Goal: Task Accomplishment & Management: Manage account settings

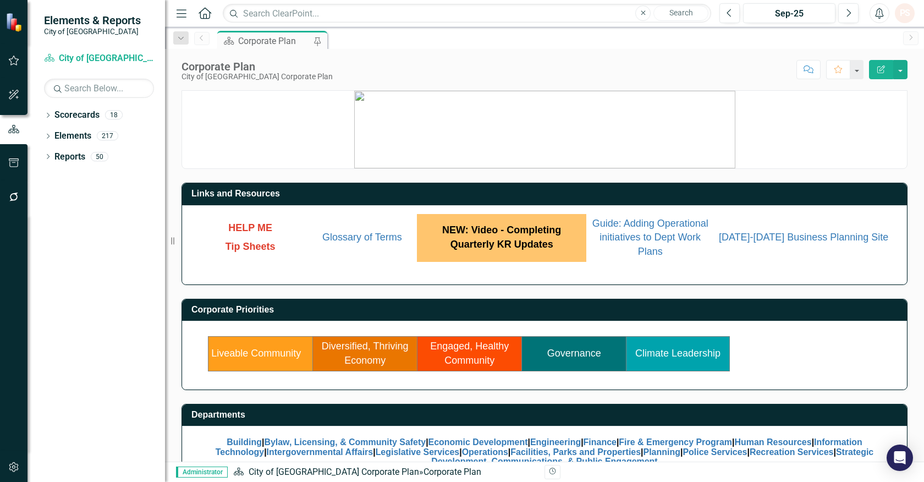
click at [697, 350] on link "Climate Leadership" at bounding box center [677, 353] width 85 height 11
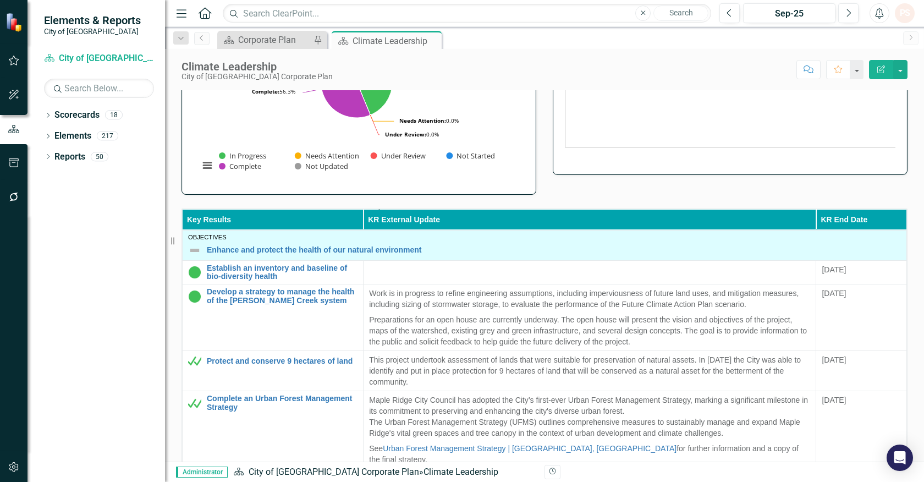
scroll to position [415, 0]
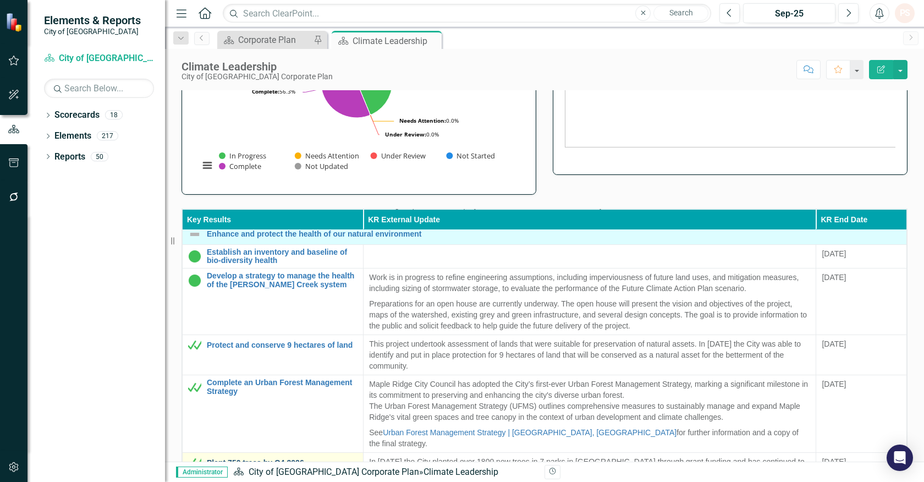
click at [270, 459] on link "Plant 750 trees by Q4 2026" at bounding box center [282, 463] width 151 height 8
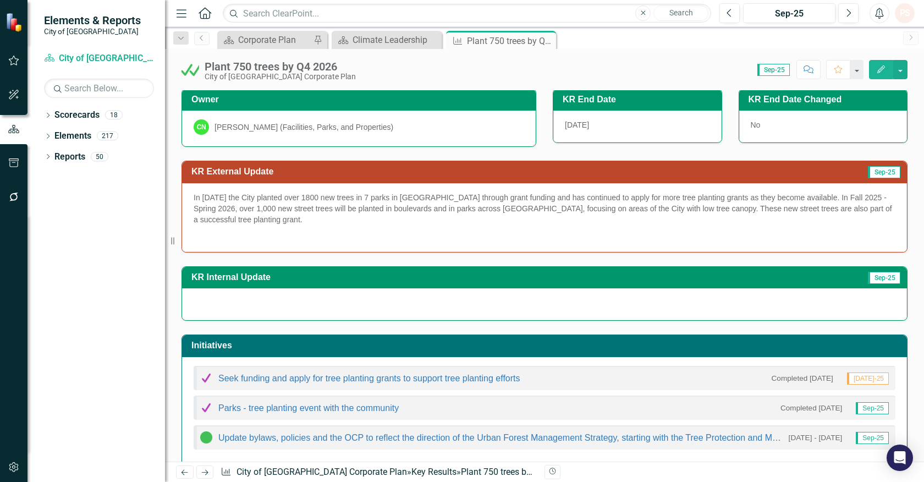
scroll to position [122, 0]
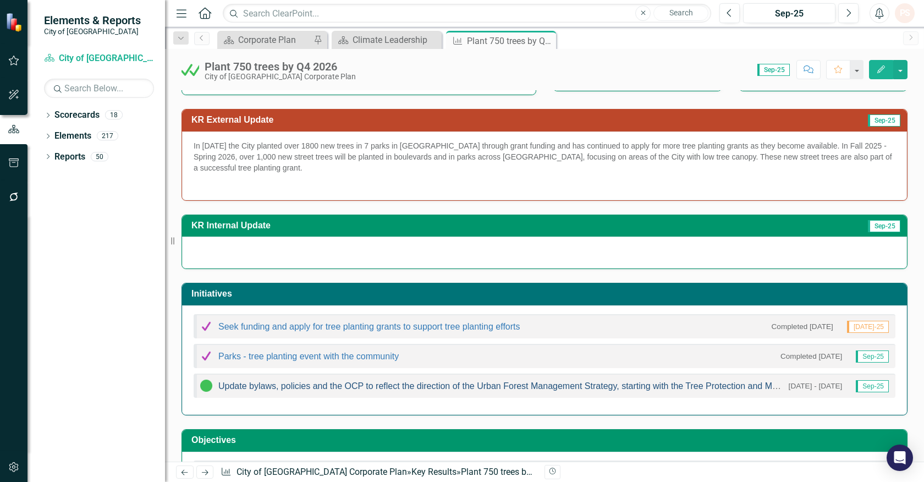
click at [415, 382] on link "Update bylaws, policies and the OCP to reflect the direction of the Urban Fores…" at bounding box center [530, 385] width 624 height 9
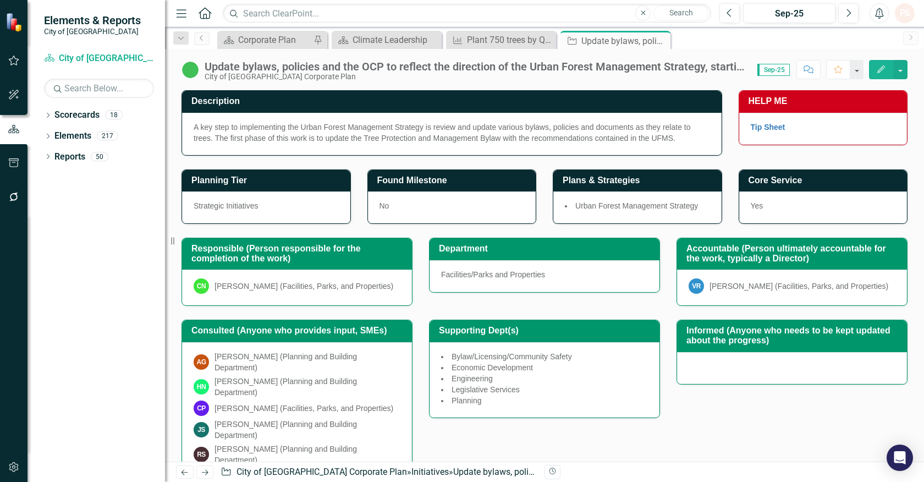
click at [603, 64] on div "Update bylaws, policies and the OCP to reflect the direction of the Urban Fores…" at bounding box center [476, 67] width 542 height 12
click at [343, 41] on icon at bounding box center [343, 40] width 10 height 8
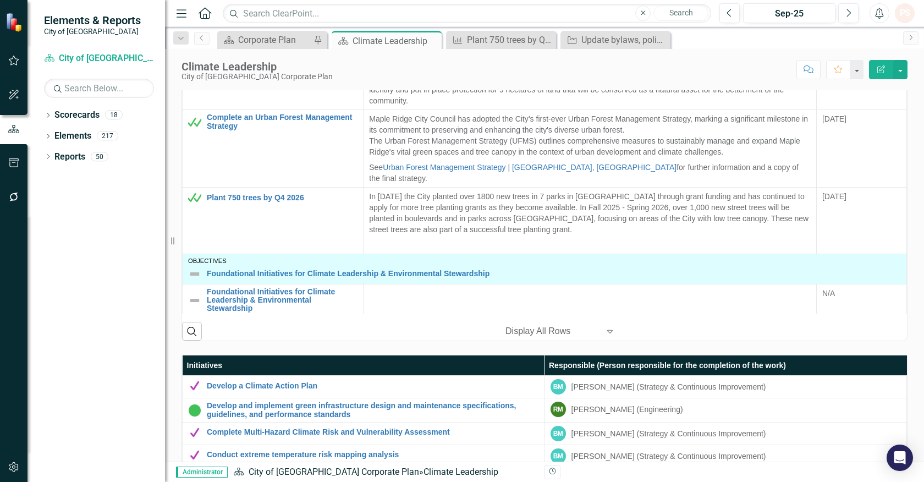
scroll to position [550, 0]
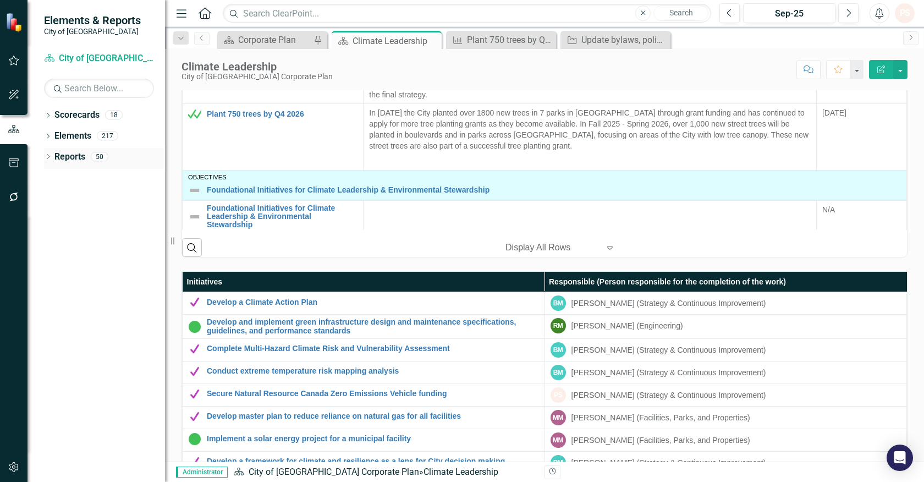
click at [45, 157] on icon "Dropdown" at bounding box center [48, 158] width 8 height 6
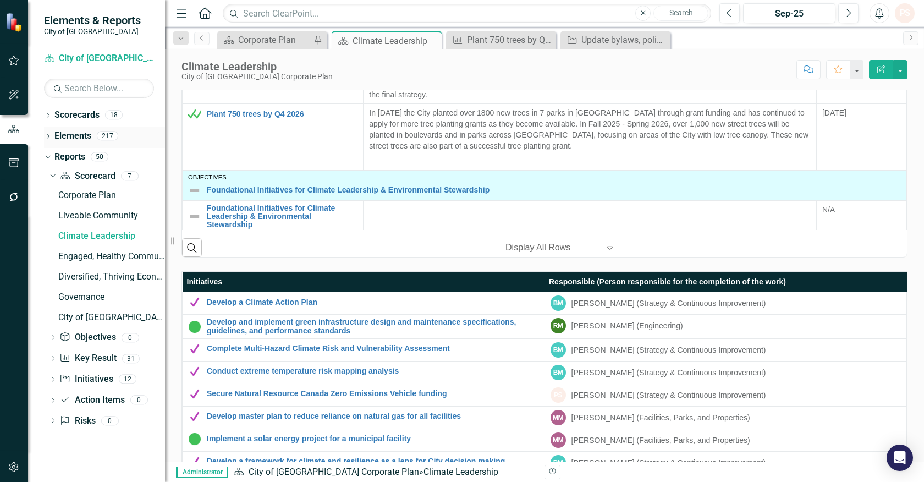
click at [53, 138] on div "Dropdown Elements 217" at bounding box center [104, 137] width 121 height 21
click at [46, 136] on icon "Dropdown" at bounding box center [48, 137] width 8 height 6
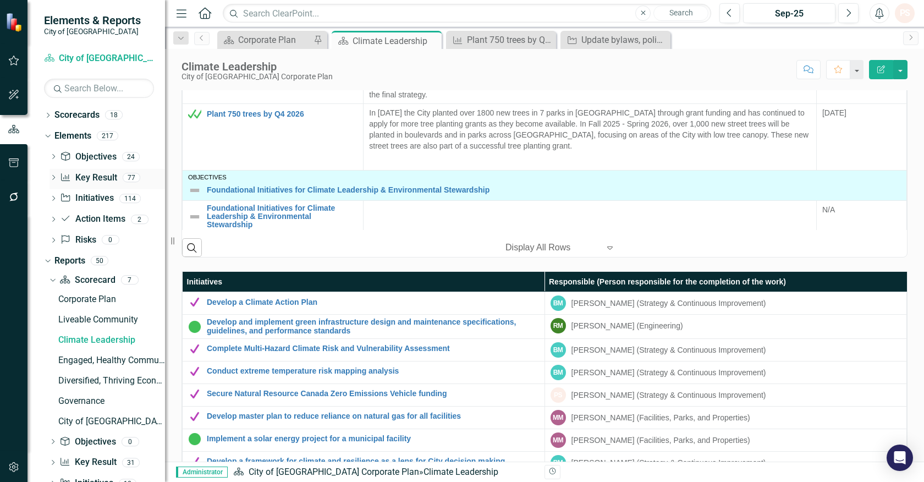
click at [89, 177] on link "Key Result Key Result" at bounding box center [88, 178] width 57 height 13
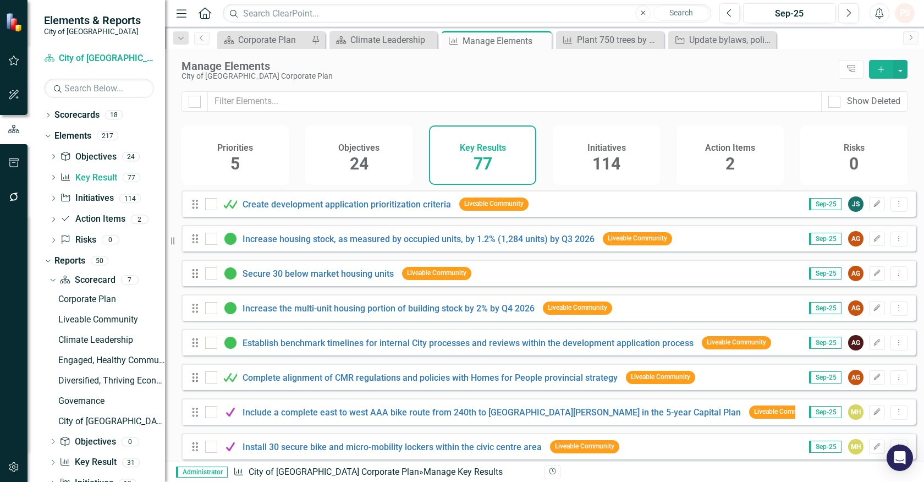
click at [878, 67] on icon "Add" at bounding box center [881, 69] width 10 height 8
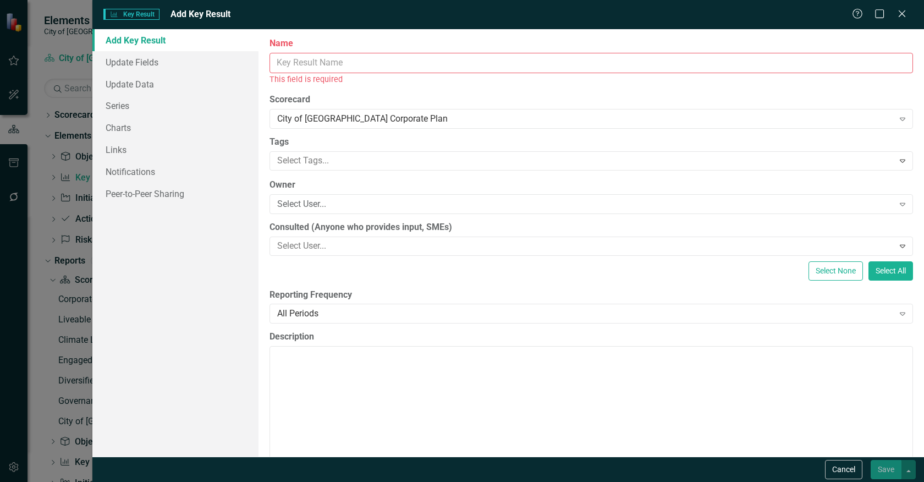
click at [287, 61] on input "Name" at bounding box center [592, 63] width 644 height 20
click at [903, 18] on icon "Close" at bounding box center [902, 13] width 14 height 10
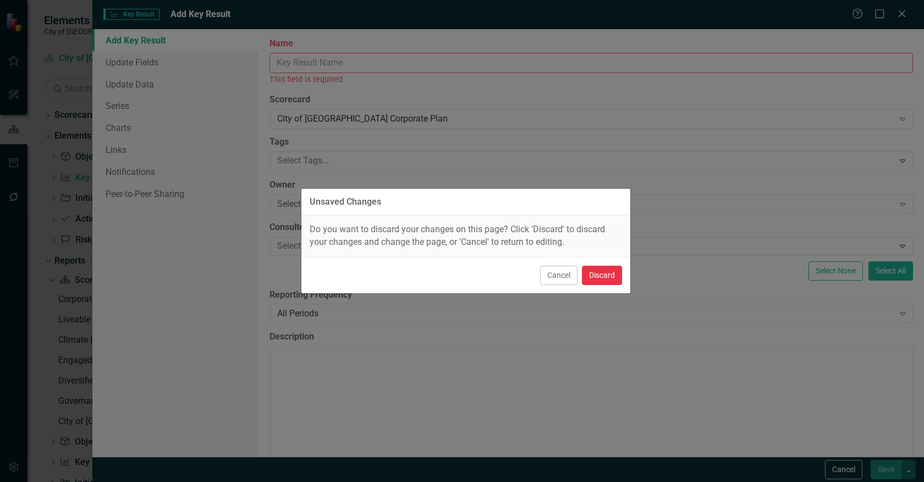
click at [602, 279] on button "Discard" at bounding box center [602, 275] width 40 height 19
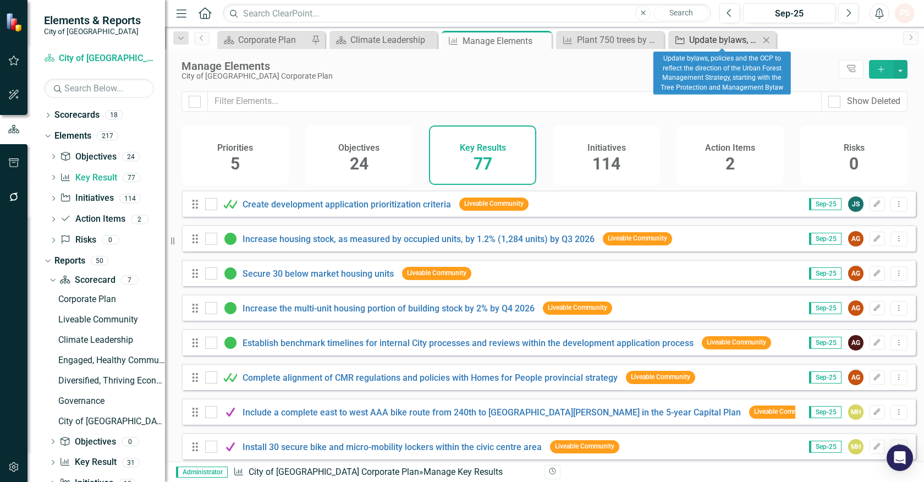
click at [707, 45] on div "Update bylaws, policies and the OCP to reflect the direction of the Urban Fores…" at bounding box center [724, 40] width 70 height 14
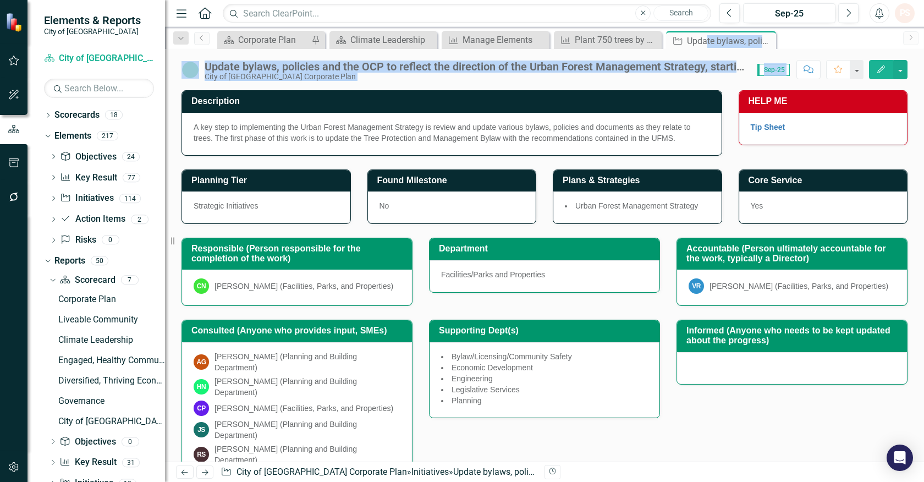
drag, startPoint x: 707, startPoint y: 40, endPoint x: 1625, endPoint y: 283, distance: 949.6
click at [923, 283] on html "Elements & Reports City of [GEOGRAPHIC_DATA] Scorecard City of [GEOGRAPHIC_DATA…" at bounding box center [462, 241] width 924 height 482
click at [596, 80] on div "City of [GEOGRAPHIC_DATA] Corporate Plan" at bounding box center [476, 77] width 542 height 8
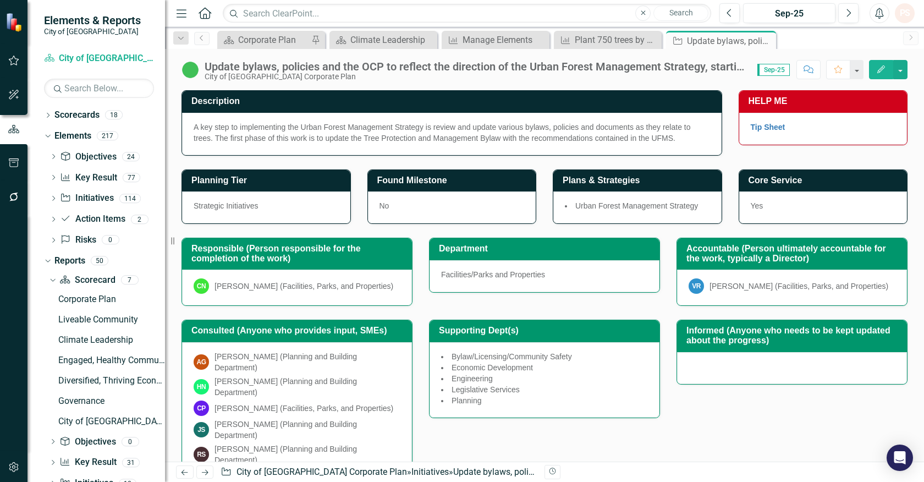
click at [206, 63] on div "Update bylaws, policies and the OCP to reflect the direction of the Urban Fores…" at bounding box center [476, 67] width 542 height 12
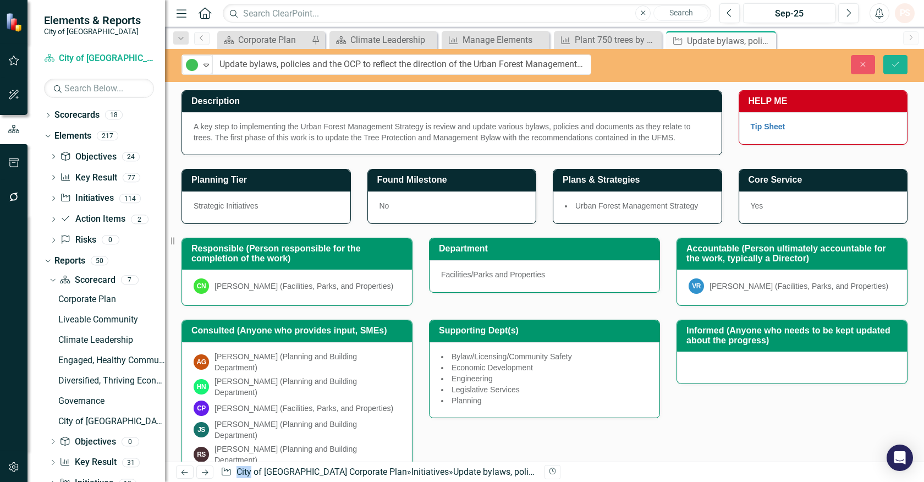
drag, startPoint x: 206, startPoint y: 63, endPoint x: 644, endPoint y: 74, distance: 437.4
copy div "Description A key step to implementing the Urban Forest Management Strategy is …"
click at [508, 43] on div "Manage Elements" at bounding box center [498, 40] width 70 height 14
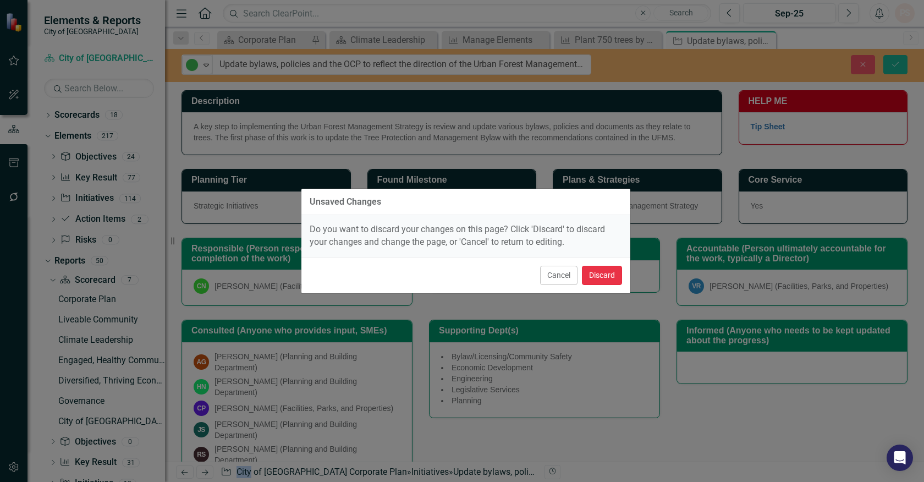
click at [592, 276] on button "Discard" at bounding box center [602, 275] width 40 height 19
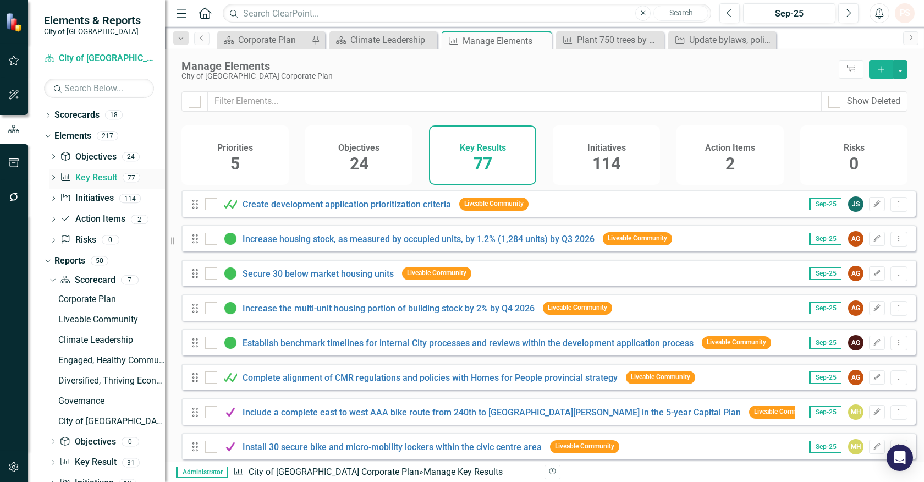
click at [91, 174] on link "Key Result Key Result" at bounding box center [88, 178] width 57 height 13
click at [883, 66] on icon "Add" at bounding box center [881, 69] width 10 height 8
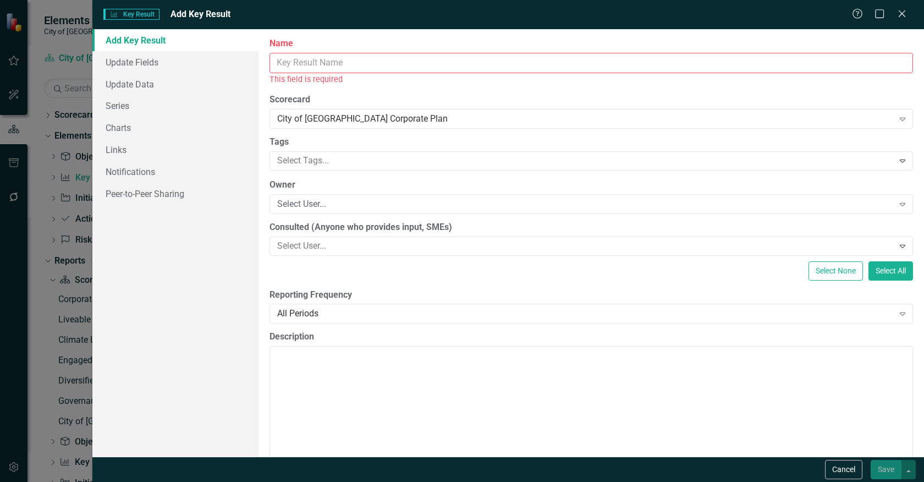
click at [314, 67] on input "Name" at bounding box center [592, 63] width 644 height 20
paste input "In Progress Update bylaws, policies and the OCP to reflect the direction of the…"
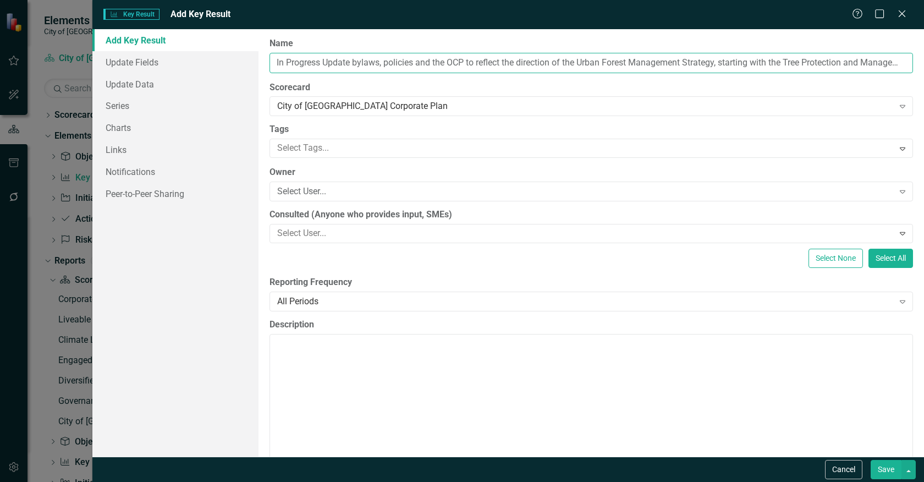
scroll to position [0, 77]
click at [281, 62] on input "In Progress Update bylaws, policies and the OCP to reflect the direction of the…" at bounding box center [592, 63] width 644 height 20
drag, startPoint x: 275, startPoint y: 62, endPoint x: 905, endPoint y: 62, distance: 630.3
click at [905, 62] on div "ClearPoint Can Do More! How ClearPoint Can Help Close Enterprise plans can auto…" at bounding box center [592, 242] width 666 height 427
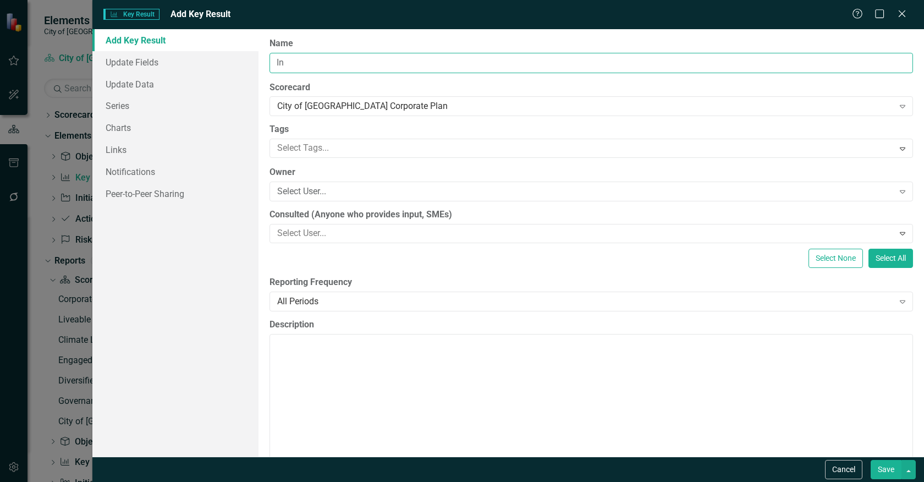
type input "I"
click at [689, 62] on input "Undertake review of bylaws and policies to align with the Urban Forestry Manage…" at bounding box center [592, 63] width 644 height 20
type input "Undertake review of bylaws and policies to align with the Urban Forestry Manage…"
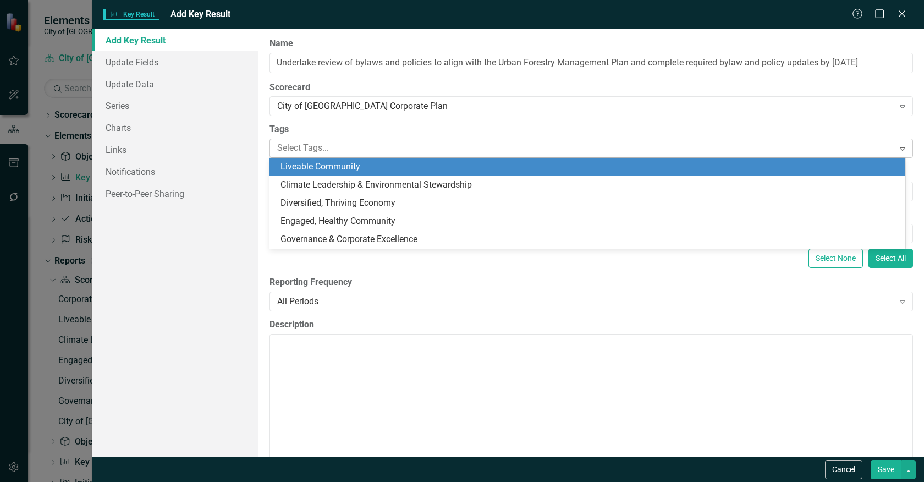
click at [393, 150] on div at bounding box center [583, 148] width 620 height 15
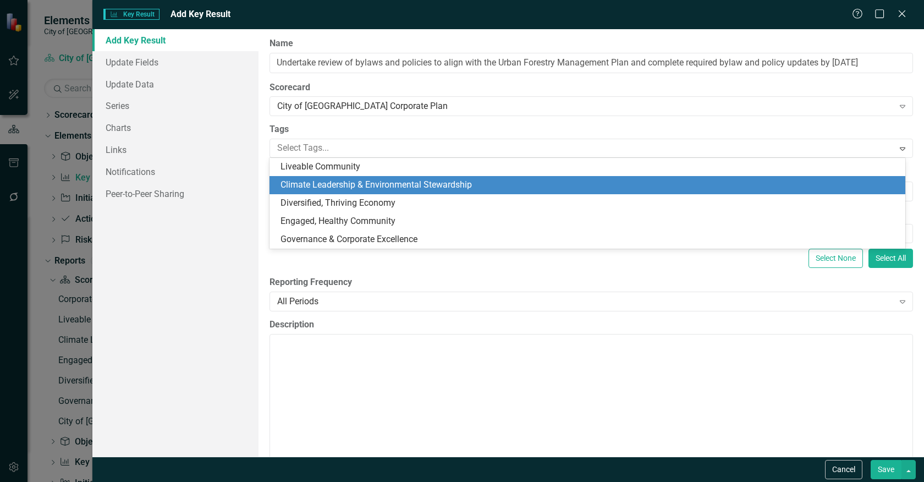
click at [351, 184] on span "Climate Leadership & Environmental Stewardship" at bounding box center [376, 184] width 191 height 10
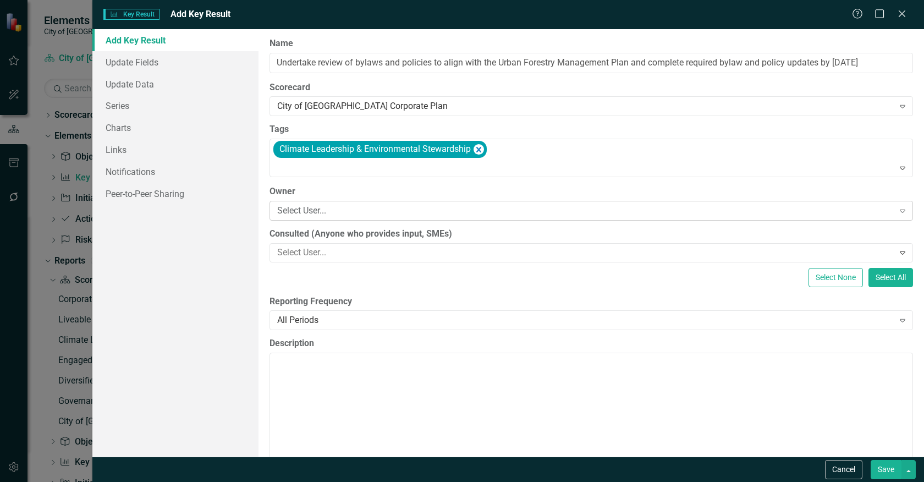
click at [366, 210] on div "Select User..." at bounding box center [585, 210] width 616 height 13
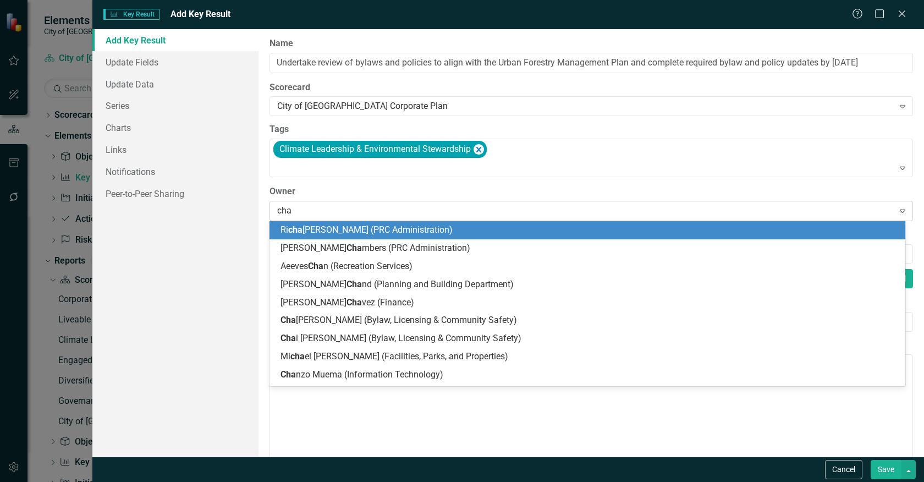
type input "[PERSON_NAME]"
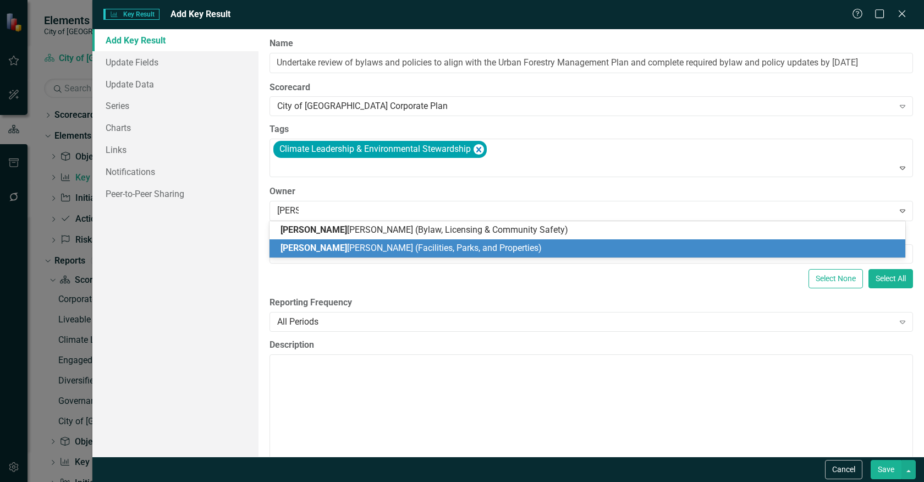
click at [361, 240] on div "[PERSON_NAME] (Facilities, Parks, and Properties)" at bounding box center [587, 248] width 635 height 18
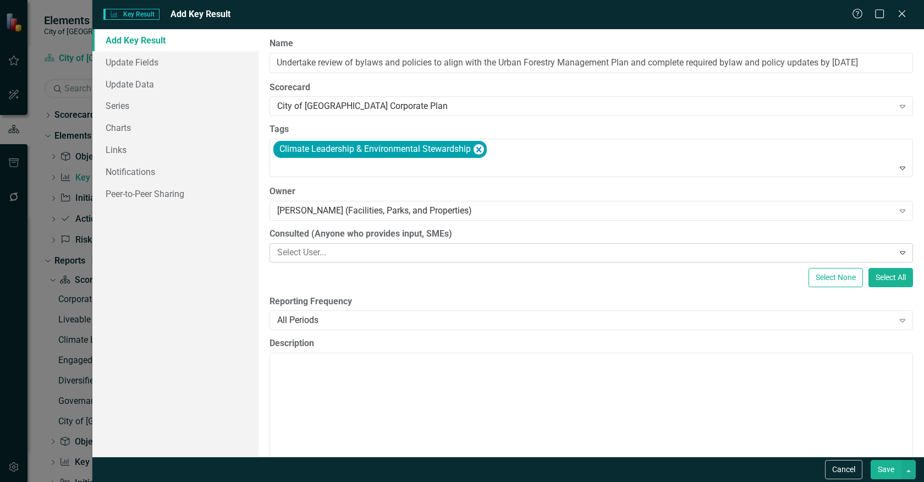
click at [355, 251] on div at bounding box center [583, 252] width 620 height 15
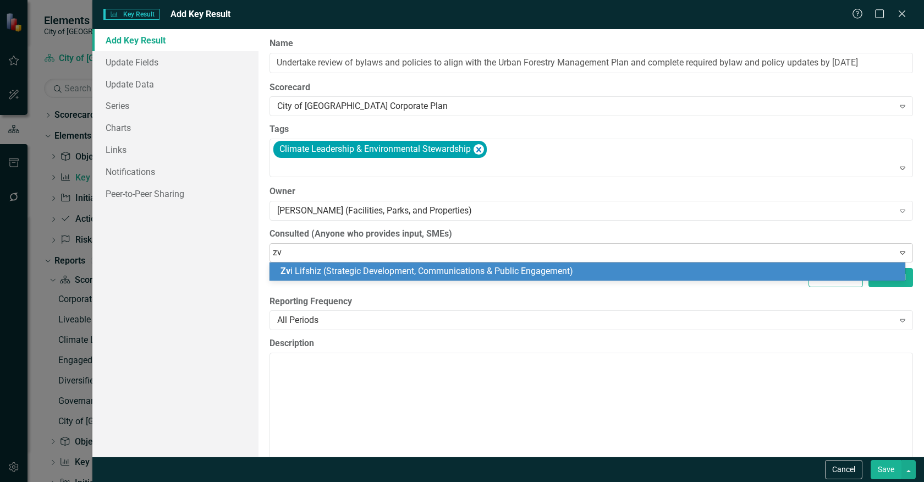
type input "zvi"
click at [356, 272] on span "[PERSON_NAME] (Strategic Development, Communications & Public Engagement)" at bounding box center [426, 271] width 290 height 10
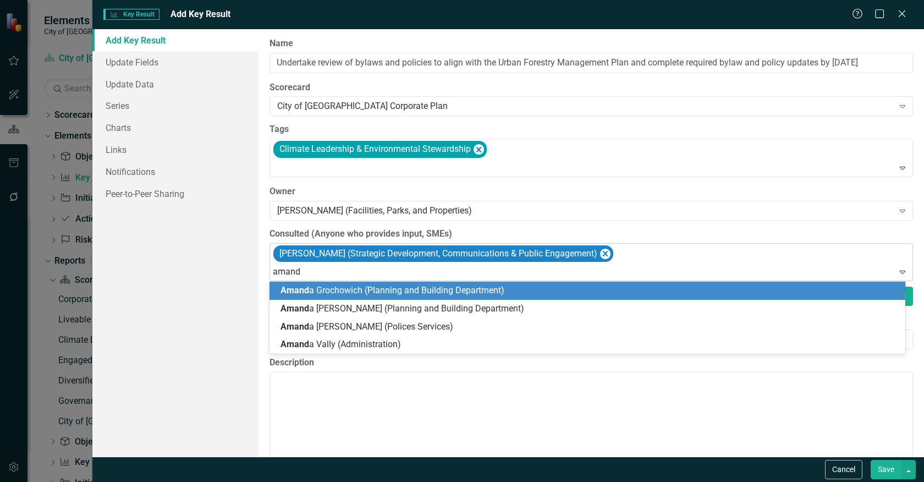
type input "[PERSON_NAME]"
click at [352, 288] on span "[PERSON_NAME] (Planning and Building Department)" at bounding box center [408, 290] width 255 height 10
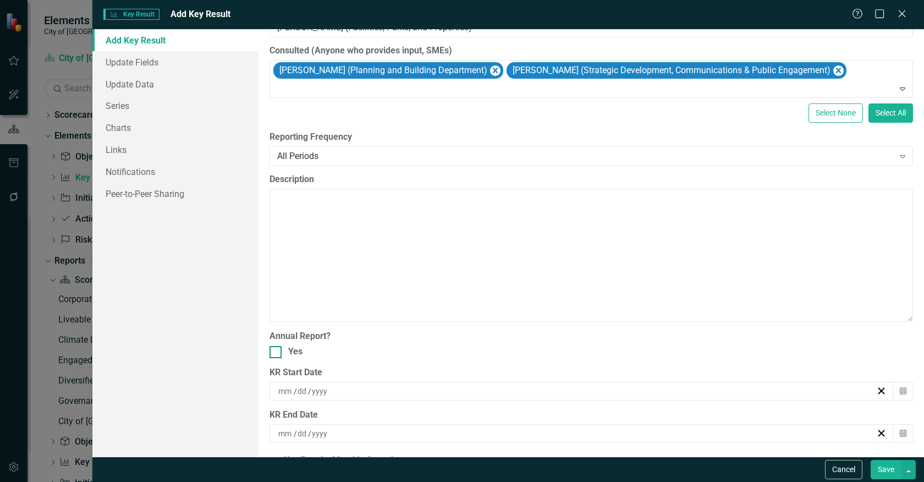
scroll to position [244, 0]
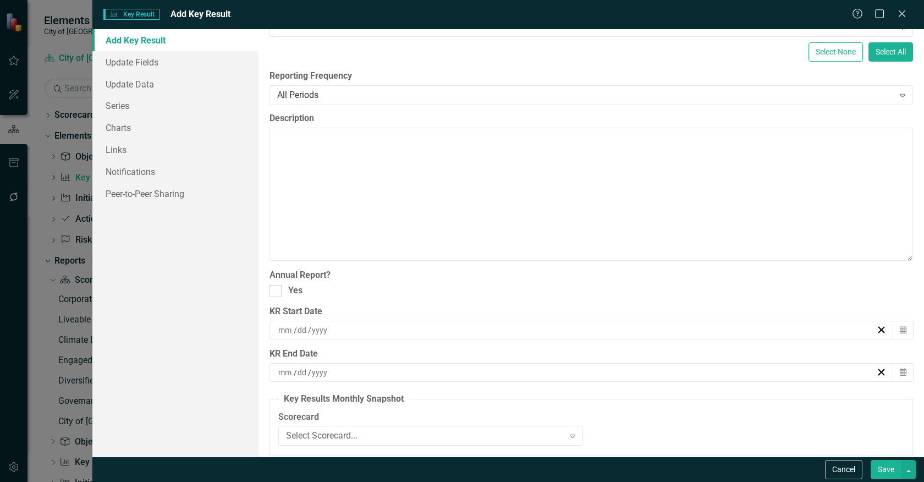
click at [340, 330] on div "/ /" at bounding box center [576, 330] width 599 height 11
click at [332, 372] on div "/ /" at bounding box center [576, 372] width 599 height 11
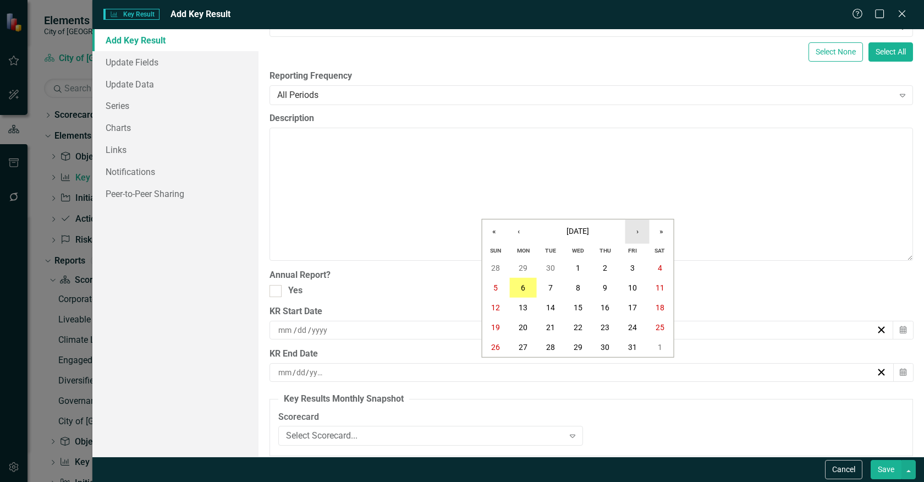
click at [638, 234] on button "›" at bounding box center [637, 231] width 24 height 24
click at [661, 233] on button "»" at bounding box center [662, 231] width 24 height 24
click at [578, 348] on abbr "30" at bounding box center [578, 347] width 9 height 9
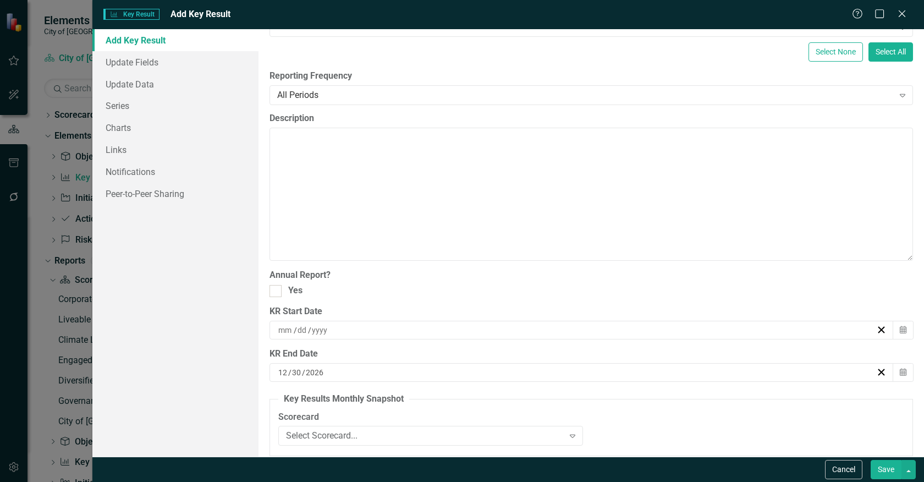
click at [325, 332] on input at bounding box center [319, 330] width 17 height 11
click at [883, 469] on button "Save" at bounding box center [886, 469] width 31 height 19
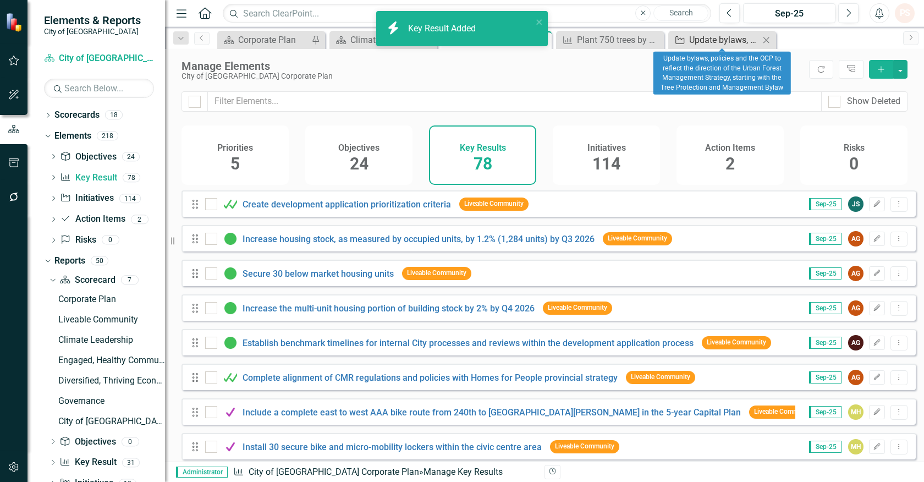
click at [704, 34] on div "Update bylaws, policies and the OCP to reflect the direction of the Urban Fores…" at bounding box center [724, 40] width 70 height 14
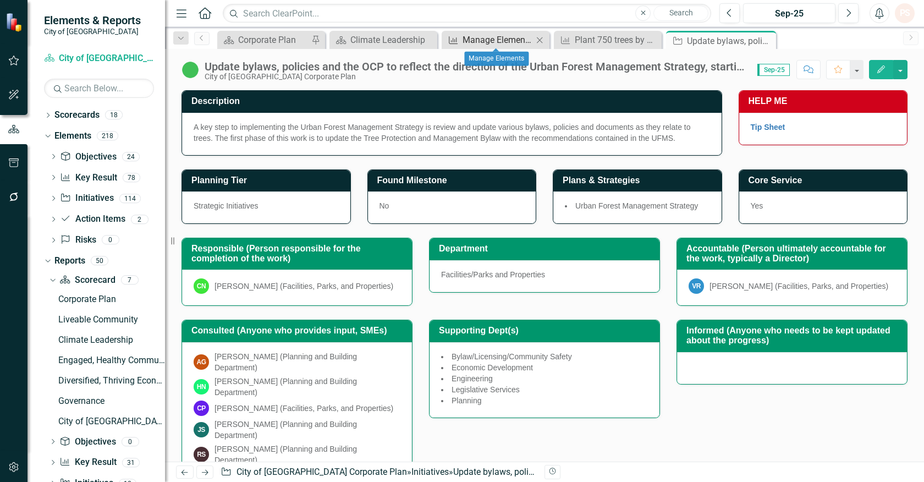
click at [460, 41] on link "Key Result Manage Elements" at bounding box center [488, 40] width 89 height 14
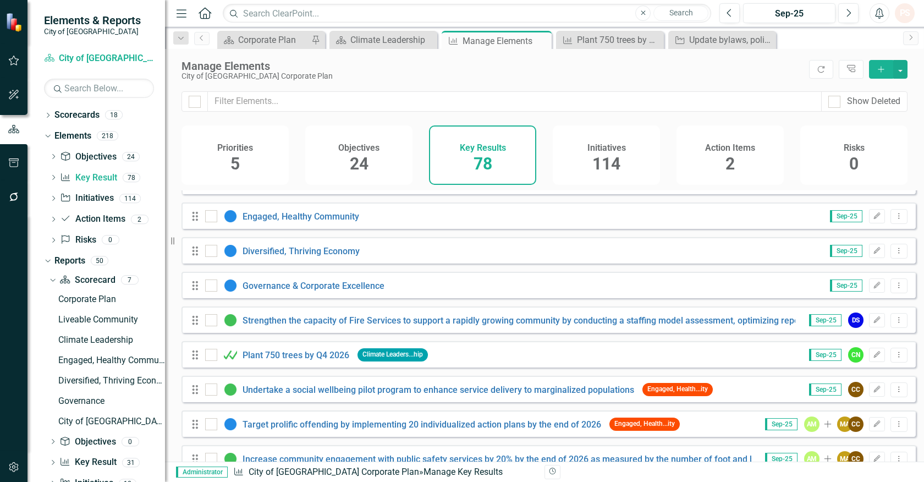
scroll to position [2439, 0]
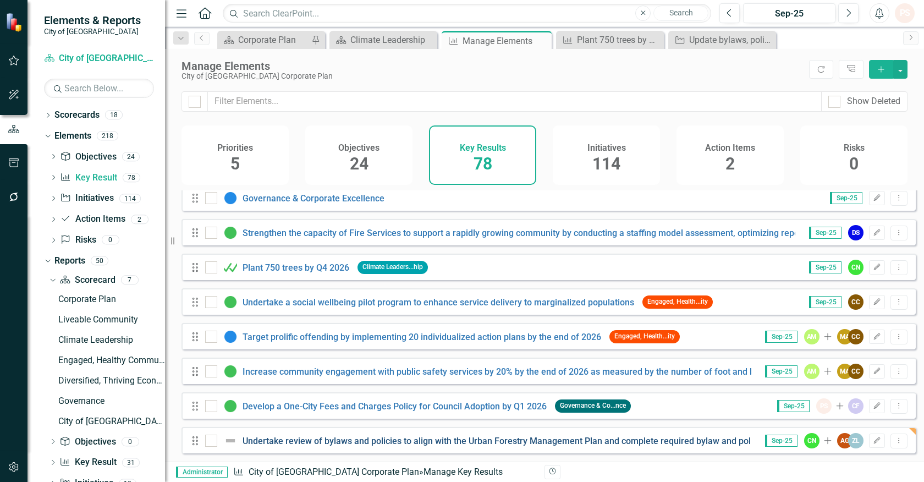
click at [312, 442] on link "Undertake review of bylaws and policies to align with the Urban Forestry Manage…" at bounding box center [539, 441] width 593 height 10
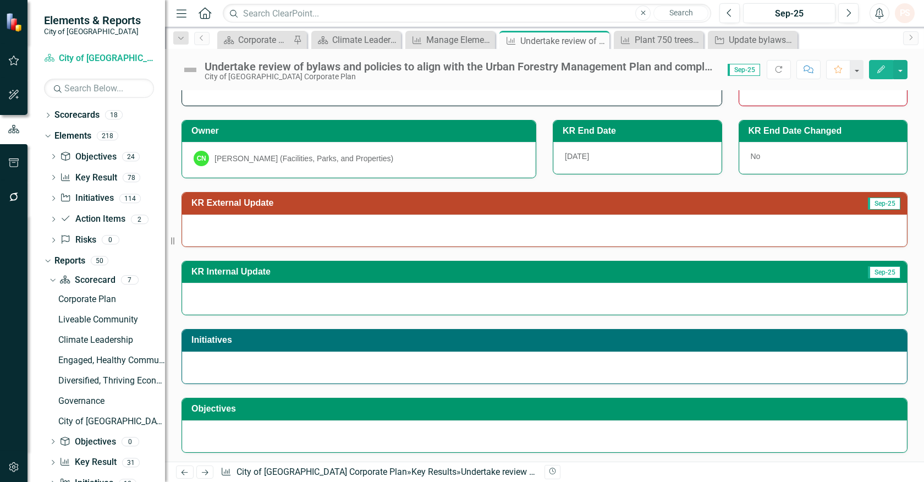
scroll to position [41, 0]
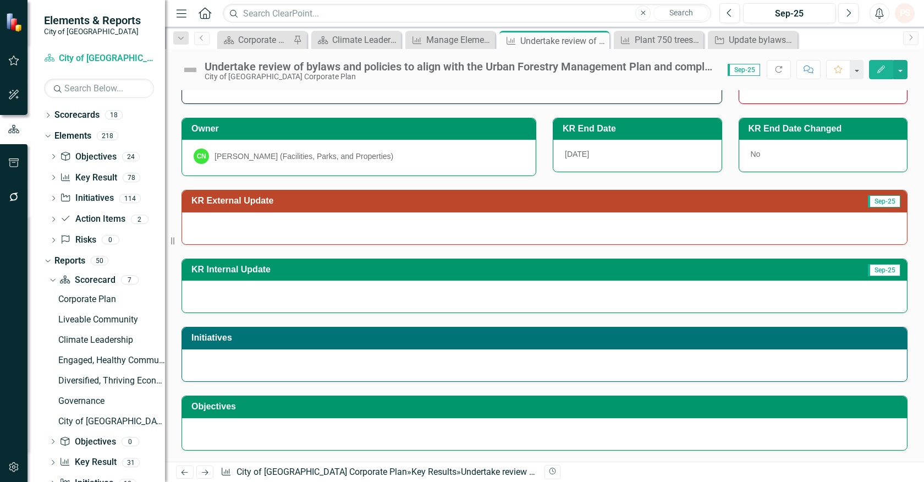
click at [882, 67] on icon "button" at bounding box center [881, 69] width 8 height 8
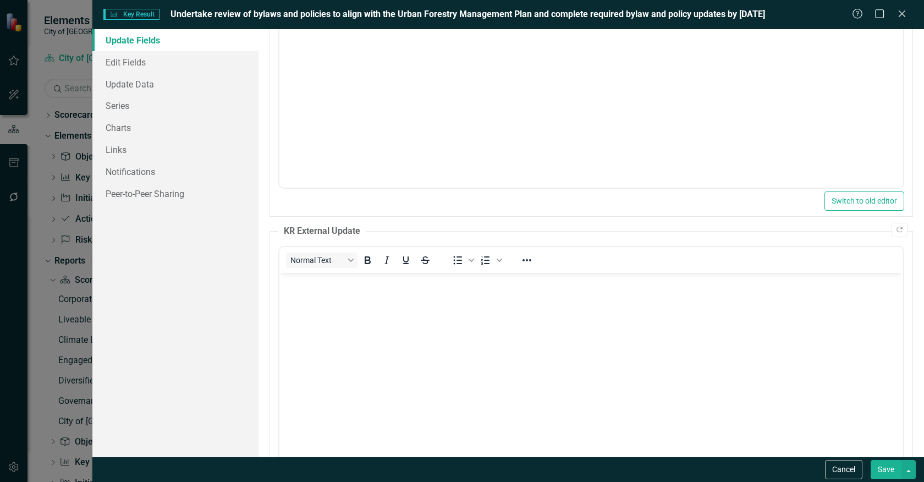
scroll to position [259, 0]
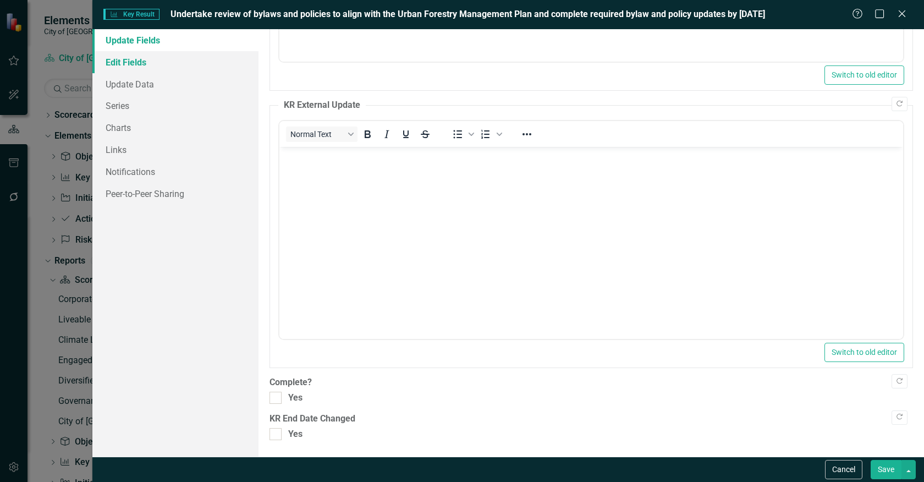
click at [134, 53] on link "Edit Fields" at bounding box center [175, 62] width 166 height 22
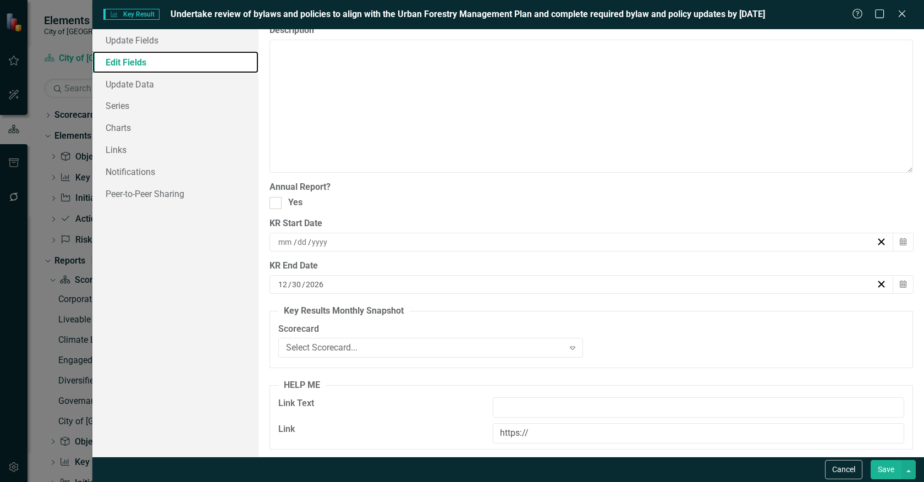
scroll to position [333, 0]
click at [321, 240] on input at bounding box center [319, 240] width 17 height 11
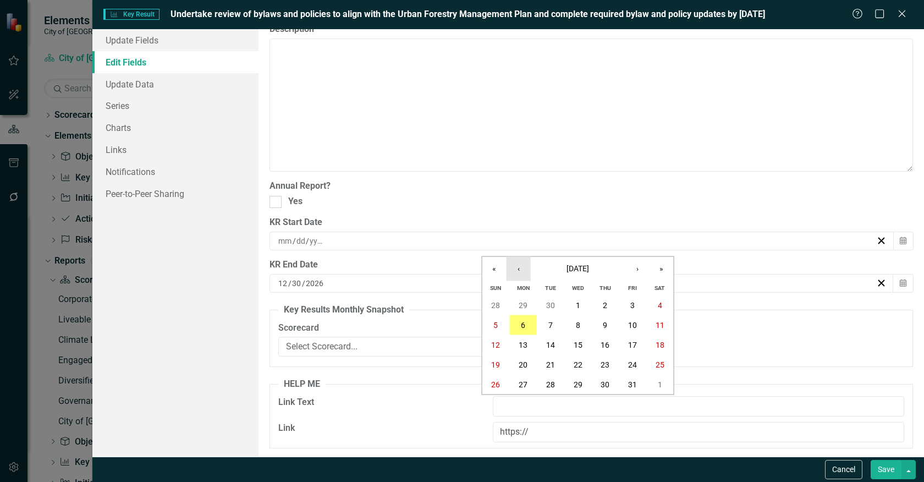
click at [520, 271] on button "‹" at bounding box center [519, 269] width 24 height 24
click at [486, 272] on button "«" at bounding box center [494, 269] width 24 height 24
click at [490, 270] on button "«" at bounding box center [494, 269] width 24 height 24
click at [666, 271] on button "»" at bounding box center [662, 269] width 24 height 24
click at [551, 322] on abbr "10" at bounding box center [550, 325] width 9 height 9
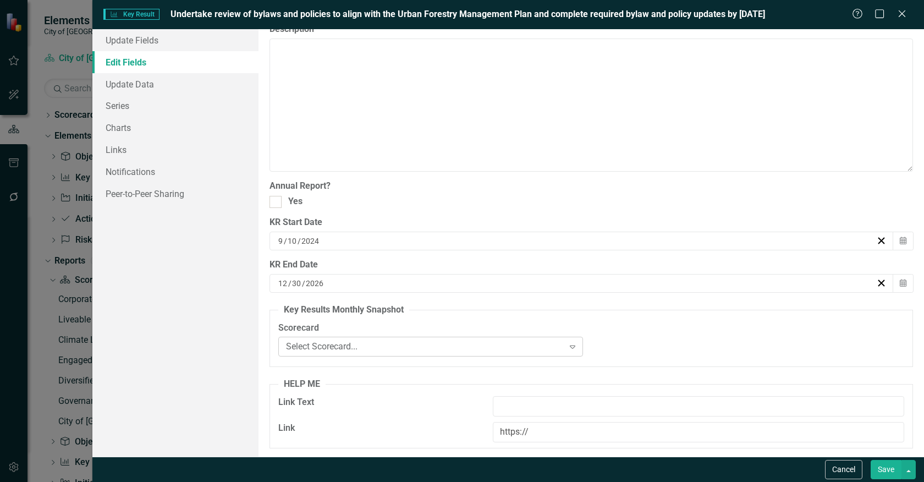
click at [449, 349] on div "Select Scorecard..." at bounding box center [424, 346] width 277 height 13
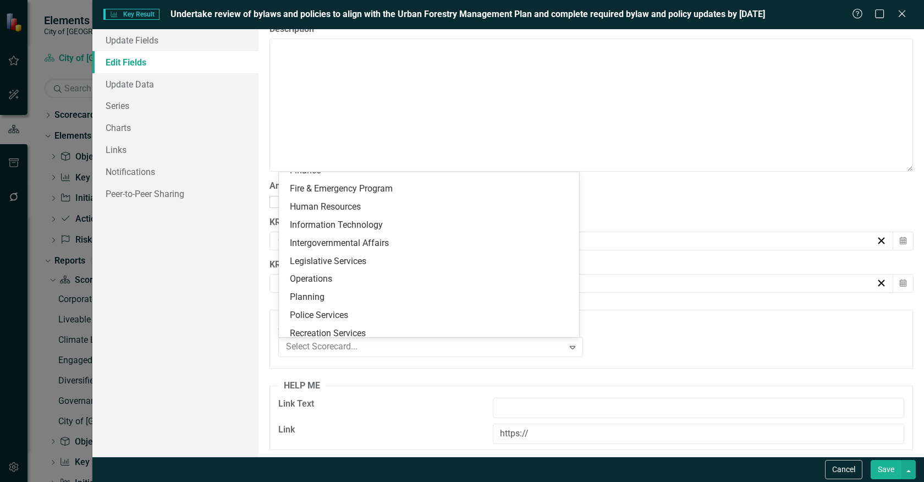
scroll to position [160, 0]
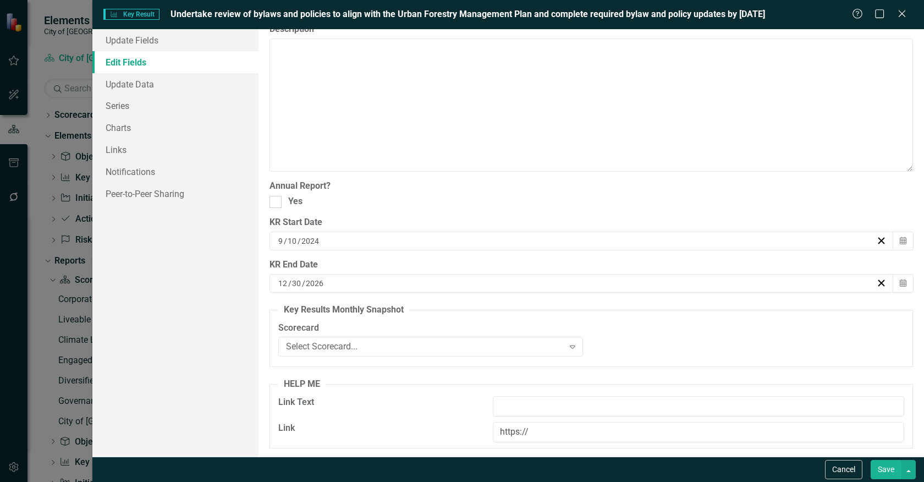
click at [699, 343] on div "Scorecard Select Scorecard... Expand Chart Select Chart... Expand" at bounding box center [591, 343] width 642 height 42
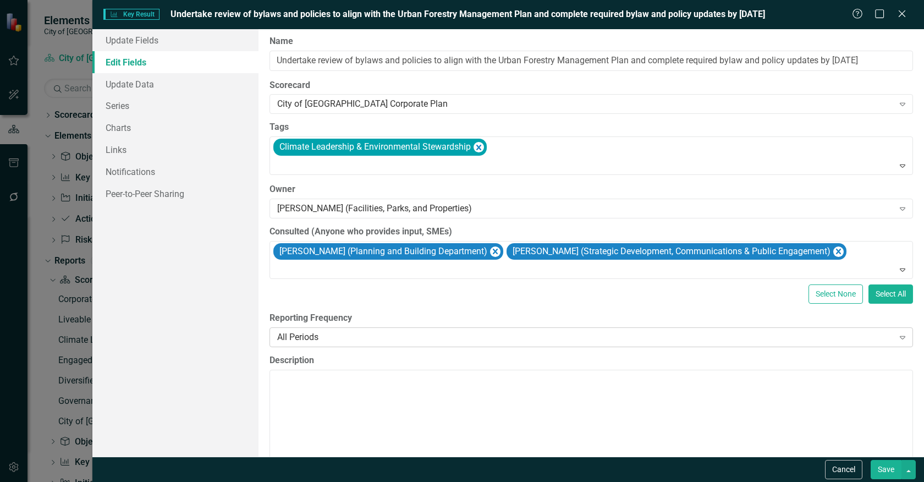
scroll to position [0, 0]
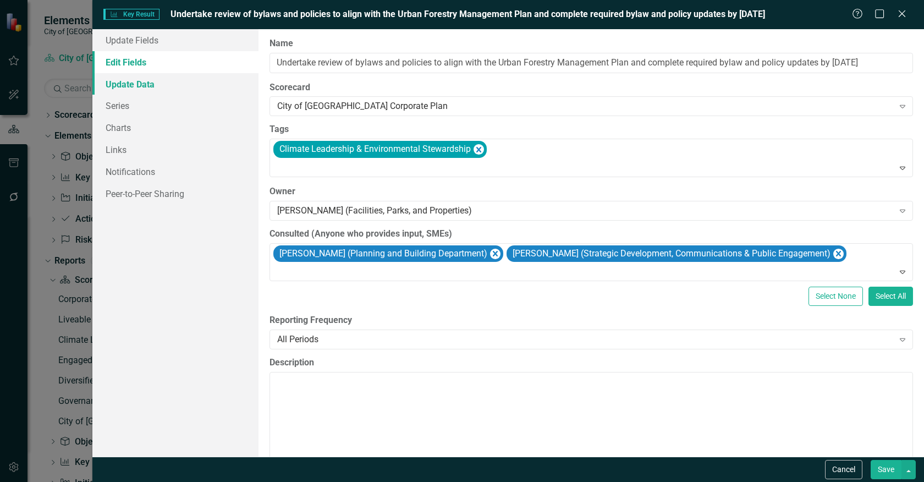
click at [136, 80] on link "Update Data" at bounding box center [175, 84] width 166 height 22
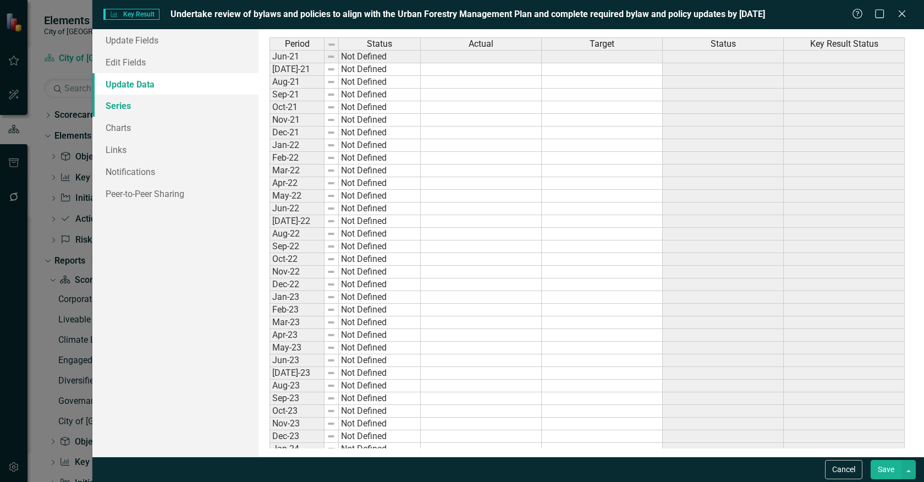
click at [127, 107] on link "Series" at bounding box center [175, 106] width 166 height 22
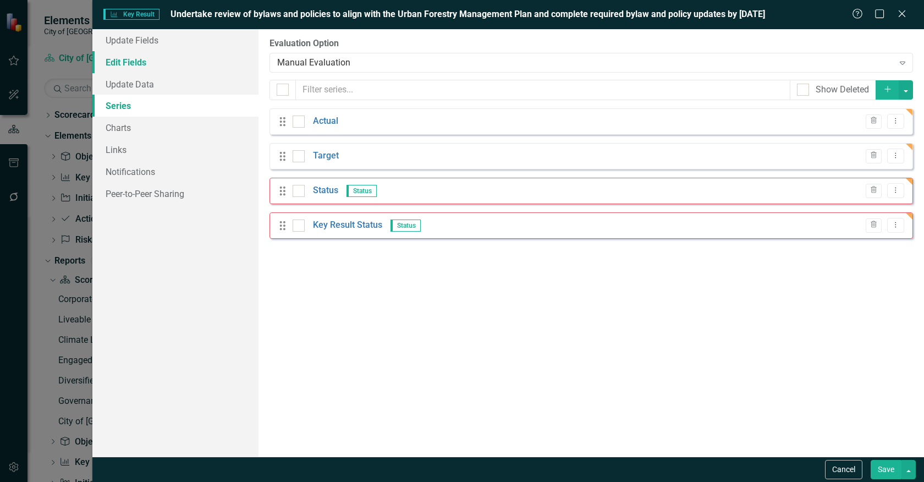
click at [128, 61] on link "Edit Fields" at bounding box center [175, 62] width 166 height 22
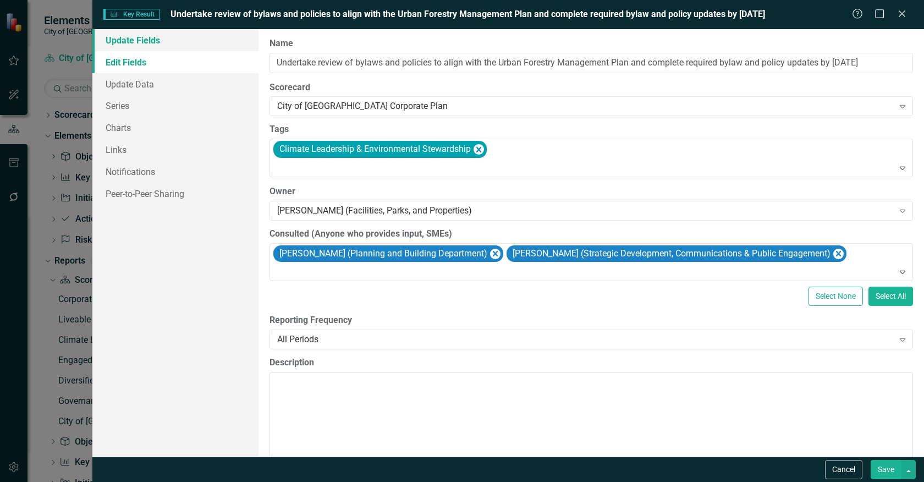
click at [130, 42] on link "Update Fields" at bounding box center [175, 40] width 166 height 22
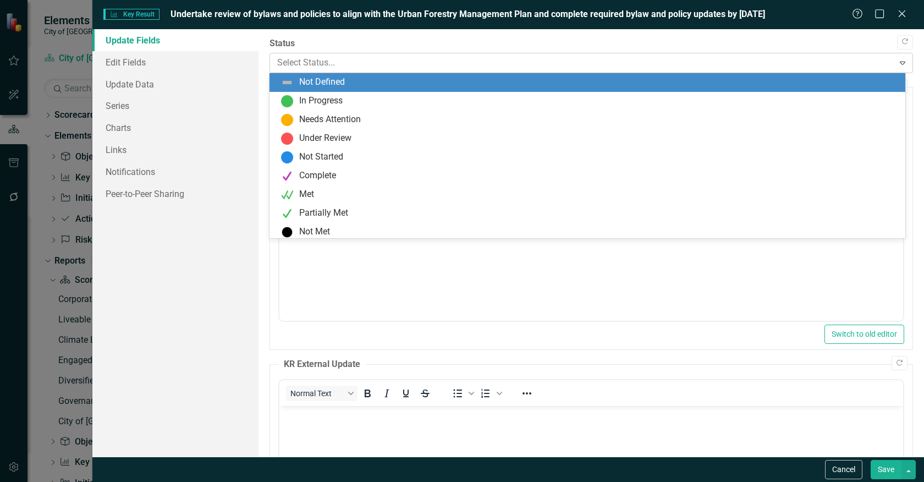
click at [283, 61] on div at bounding box center [581, 63] width 609 height 15
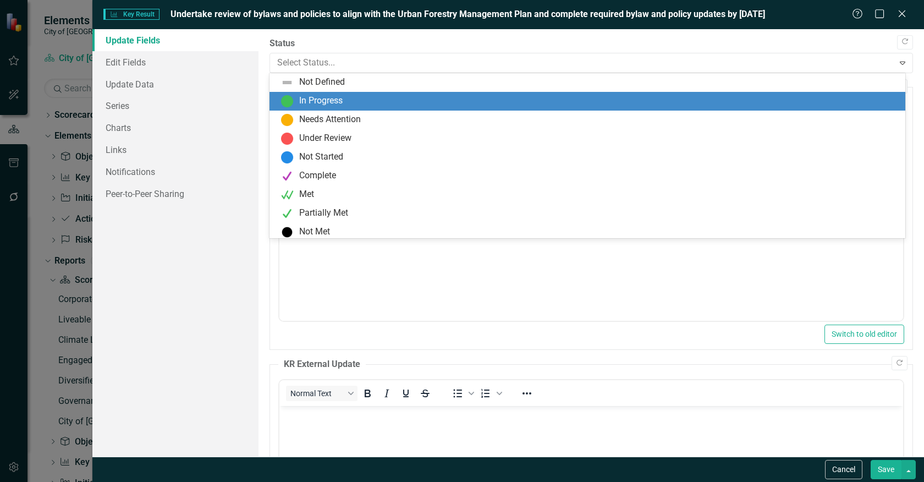
click at [295, 106] on div "In Progress" at bounding box center [590, 101] width 618 height 13
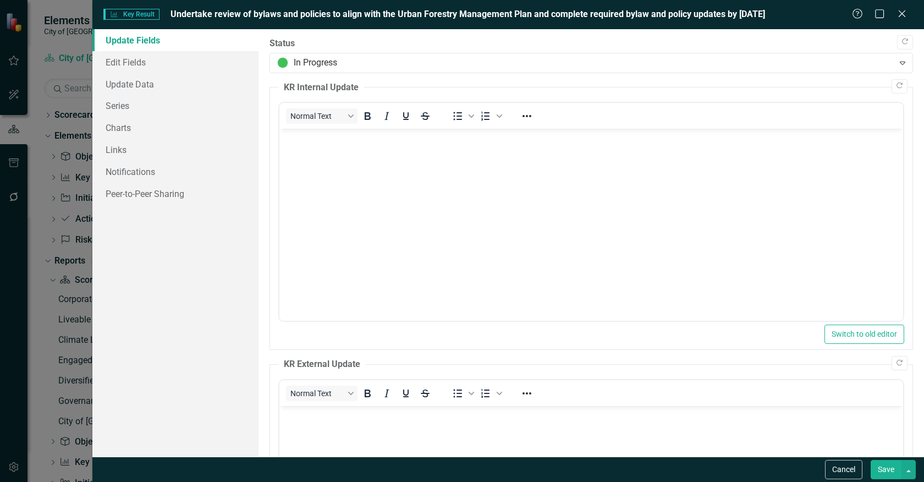
click at [870, 470] on div "Save" at bounding box center [892, 469] width 48 height 19
click at [883, 469] on button "Save" at bounding box center [886, 469] width 31 height 19
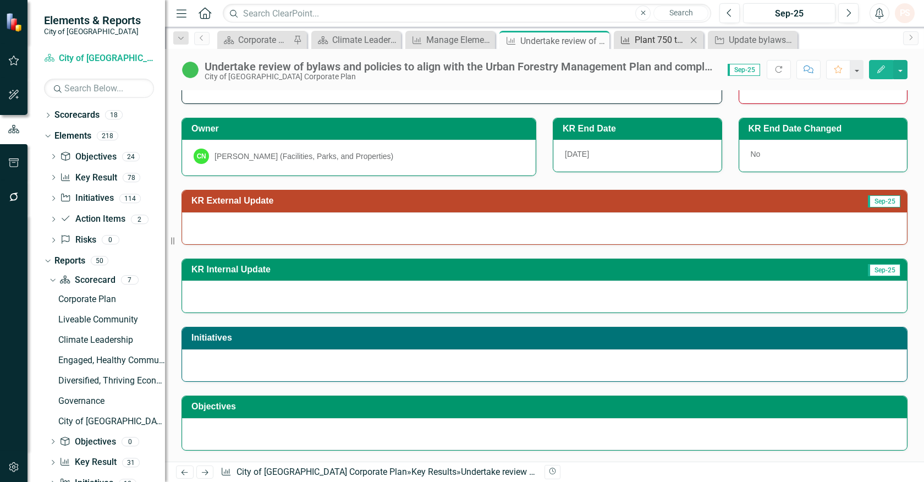
click at [646, 42] on div "Plant 750 trees by Q4 2026" at bounding box center [661, 40] width 52 height 14
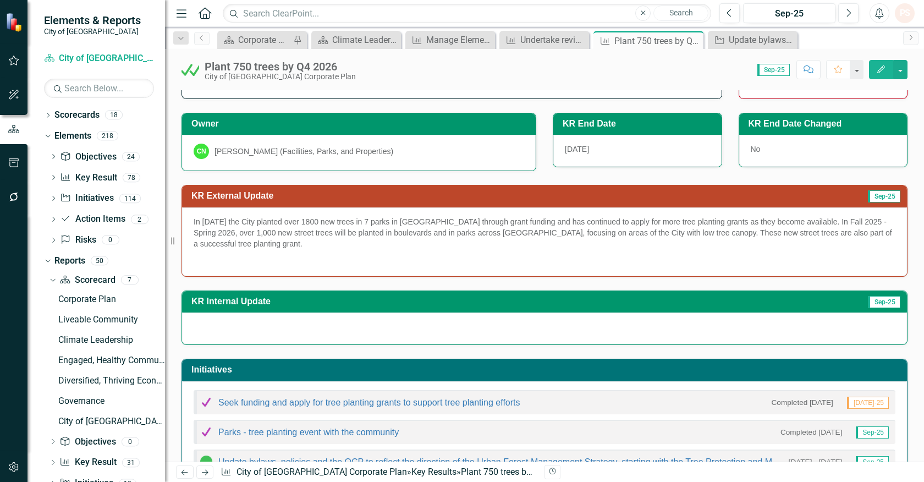
scroll to position [122, 0]
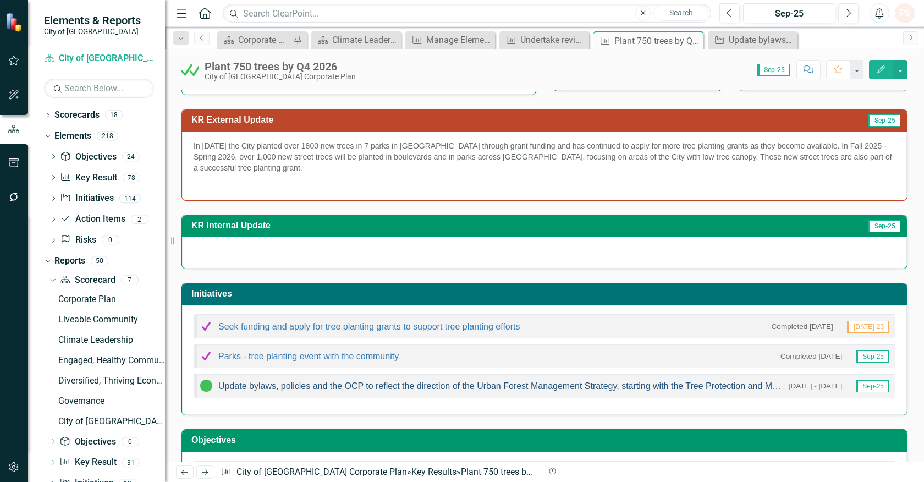
click at [304, 387] on link "Update bylaws, policies and the OCP to reflect the direction of the Urban Fores…" at bounding box center [530, 385] width 624 height 9
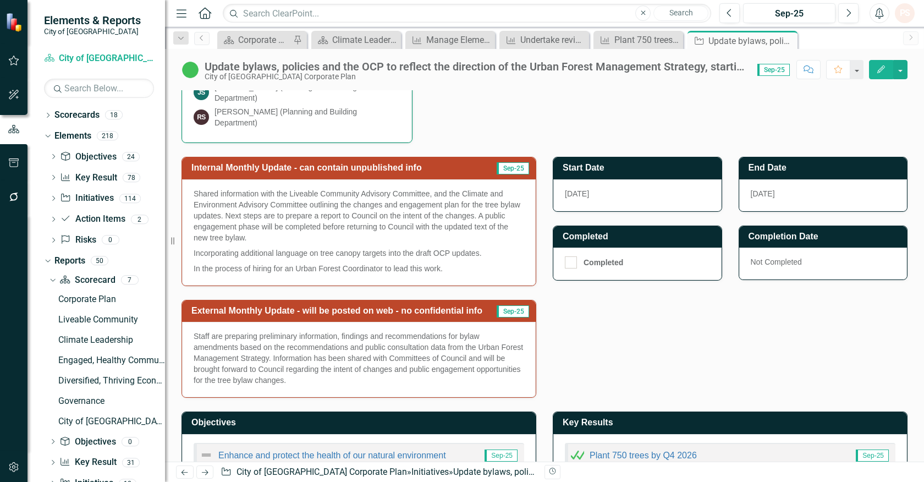
scroll to position [353, 0]
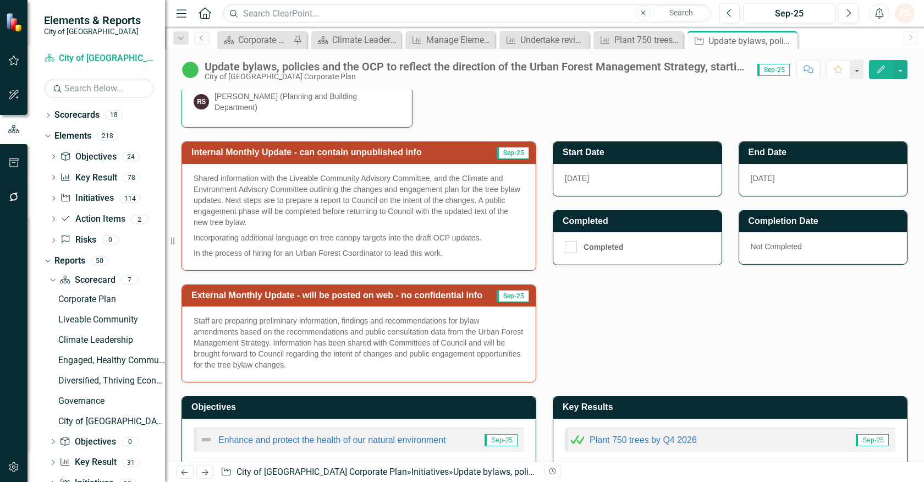
click at [882, 65] on icon "Edit" at bounding box center [881, 69] width 10 height 8
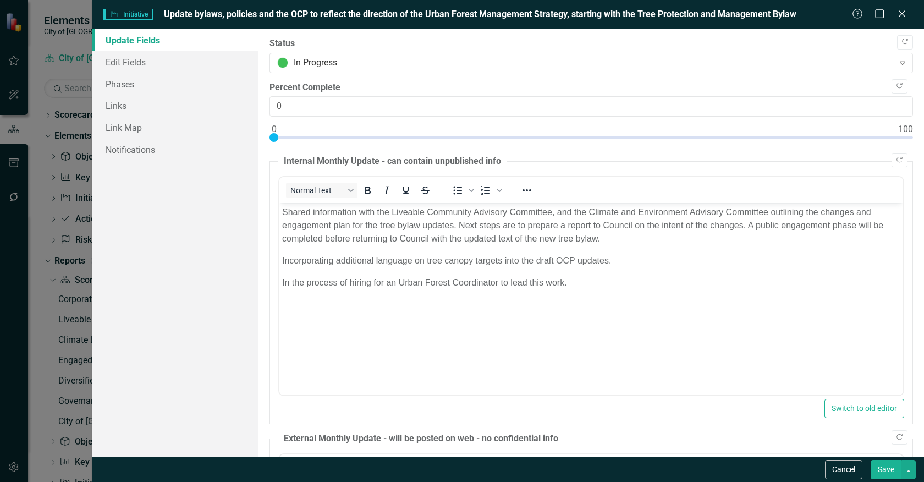
scroll to position [0, 0]
click at [139, 127] on link "Link Map" at bounding box center [175, 128] width 166 height 22
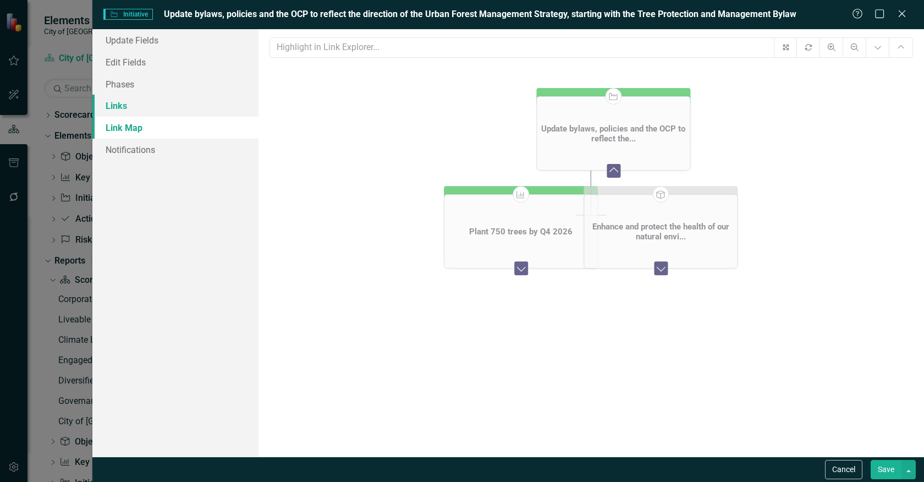
click at [114, 110] on link "Links" at bounding box center [175, 106] width 166 height 22
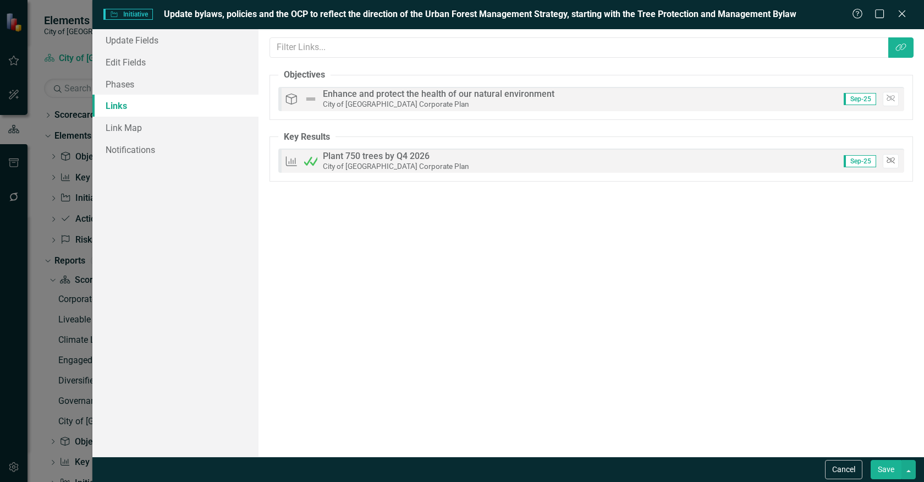
click at [893, 160] on icon "Unlink" at bounding box center [891, 160] width 8 height 7
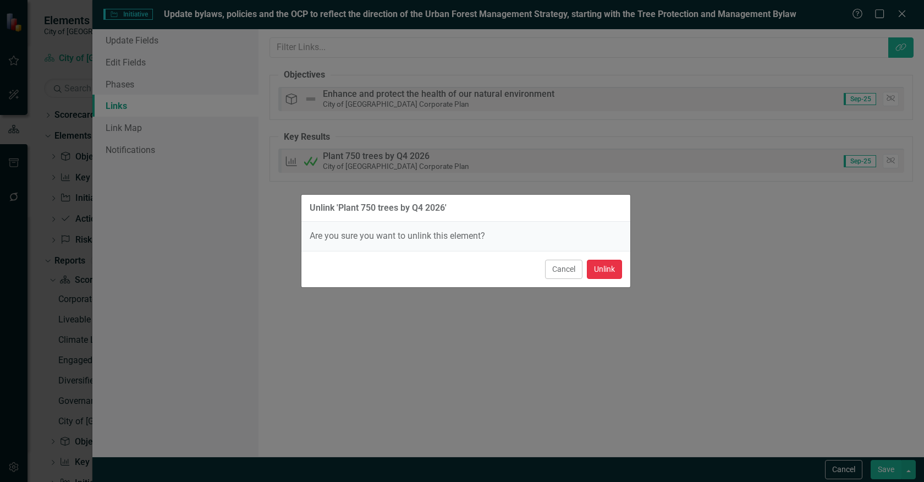
click at [602, 266] on button "Unlink" at bounding box center [604, 269] width 35 height 19
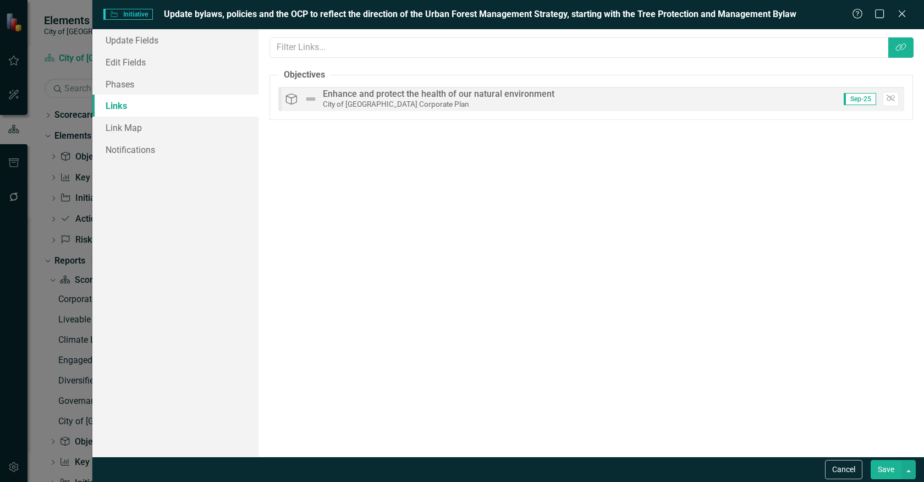
drag, startPoint x: 889, startPoint y: 474, endPoint x: 853, endPoint y: 448, distance: 44.9
click at [889, 474] on button "Save" at bounding box center [886, 469] width 31 height 19
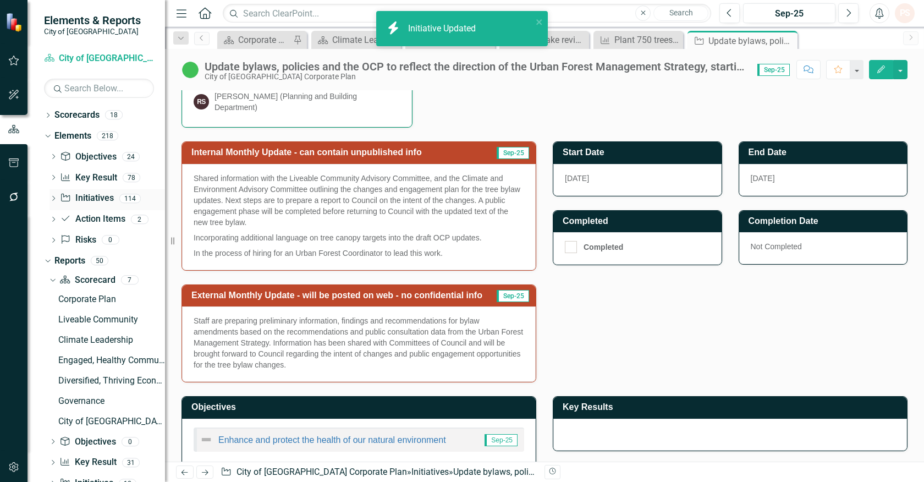
click at [96, 198] on link "Initiative Initiatives" at bounding box center [86, 198] width 53 height 13
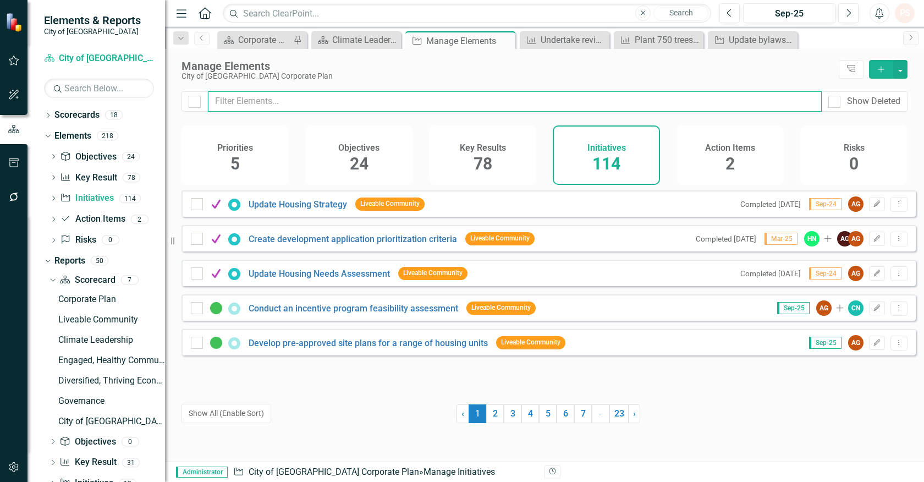
click at [231, 101] on input "text" at bounding box center [515, 101] width 614 height 20
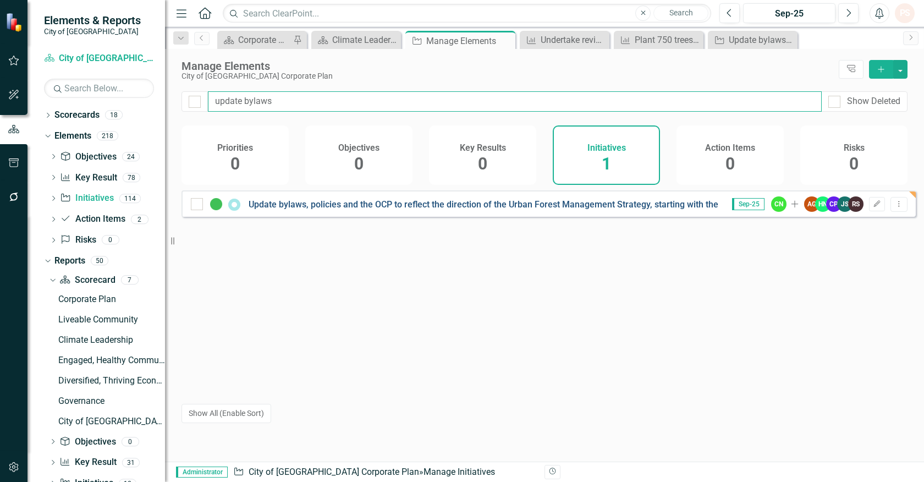
type input "update bylaws"
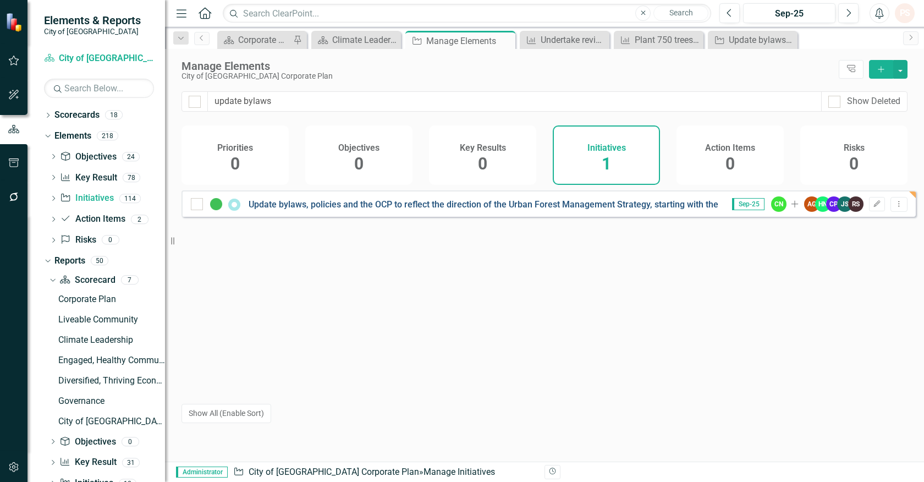
click at [348, 210] on link "Update bylaws, policies and the OCP to reflect the direction of the Urban Fores…" at bounding box center [564, 204] width 631 height 10
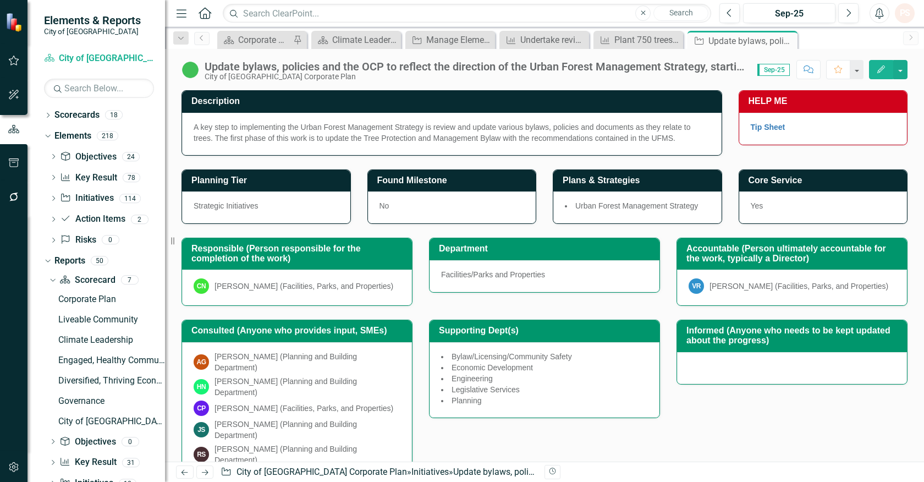
click at [884, 69] on icon "Edit" at bounding box center [881, 69] width 10 height 8
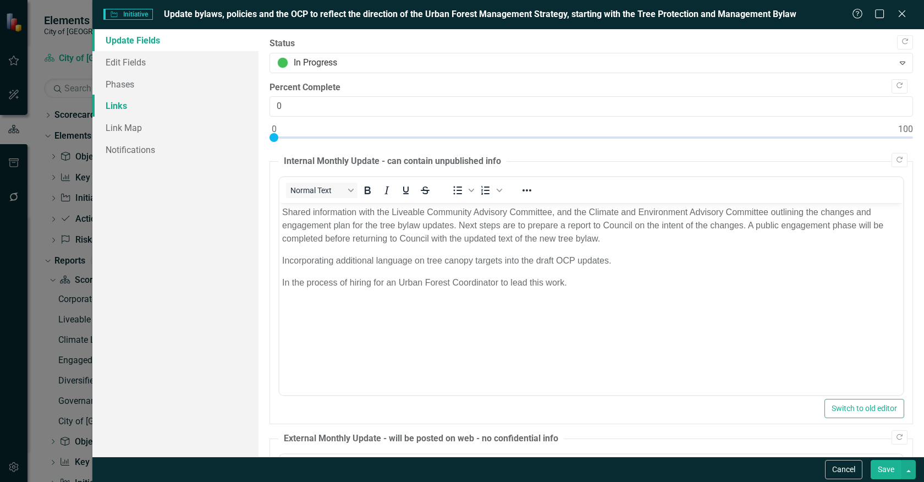
click at [125, 107] on link "Links" at bounding box center [175, 106] width 166 height 22
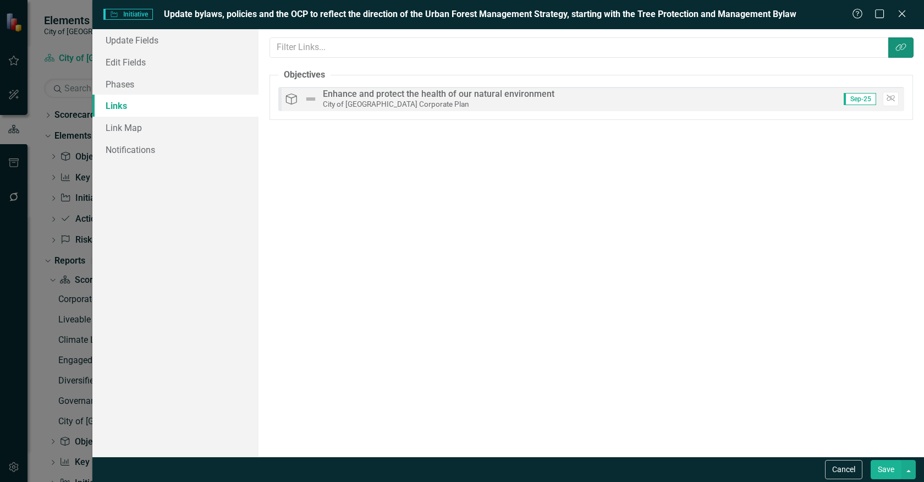
click at [897, 47] on icon "button" at bounding box center [900, 47] width 10 height 8
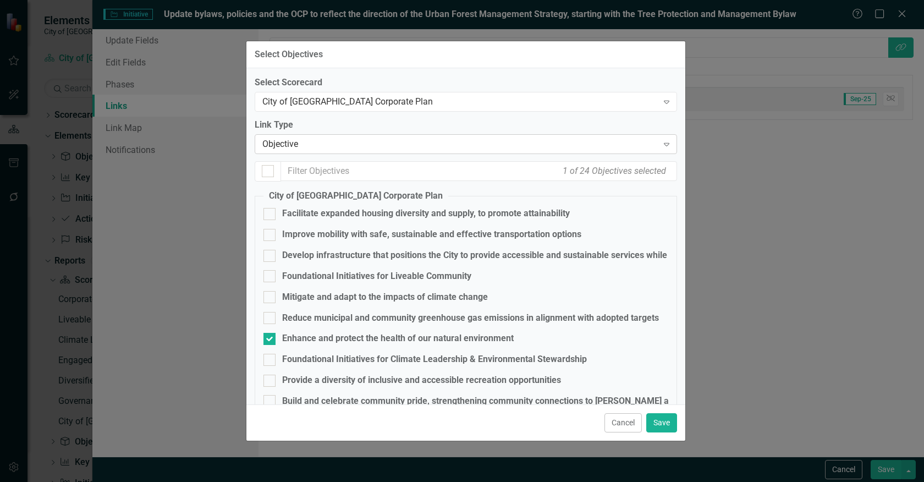
click at [661, 140] on icon "Expand" at bounding box center [666, 144] width 11 height 9
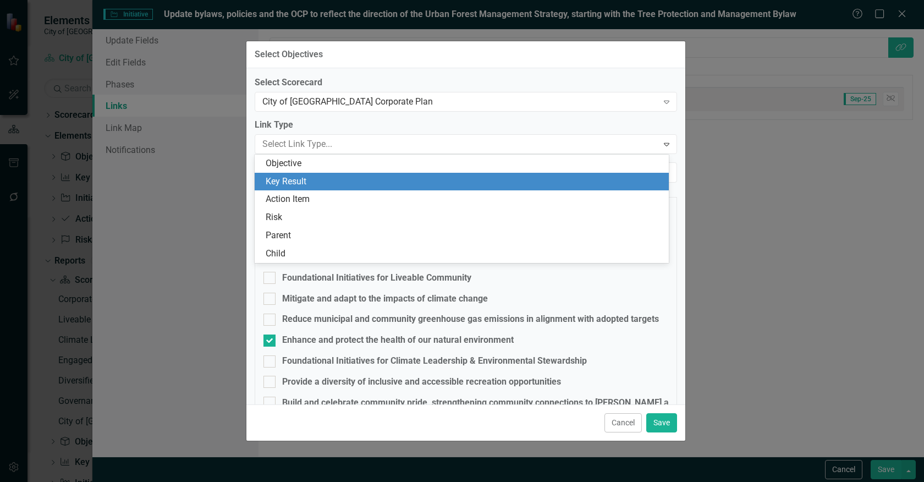
click at [314, 183] on div "Key Result" at bounding box center [464, 181] width 397 height 13
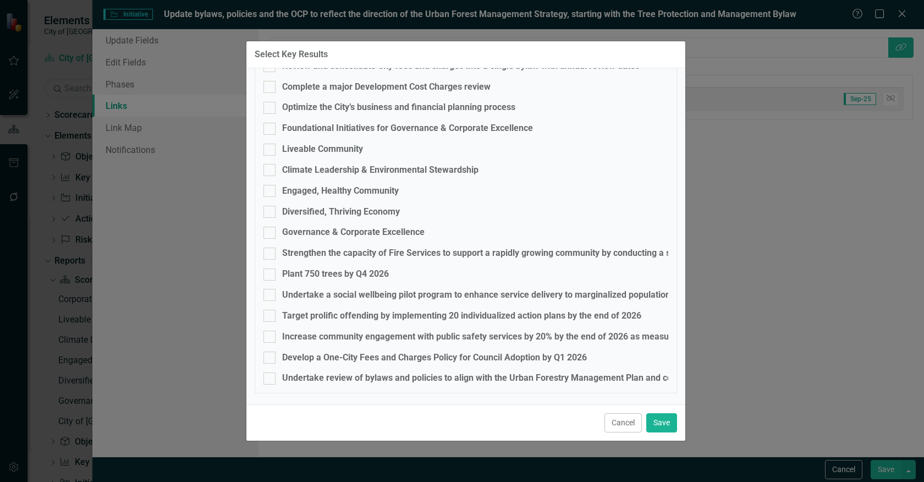
scroll to position [1439, 0]
click at [270, 375] on input "Undertake review of bylaws and policies to align with the Urban Forestry Manage…" at bounding box center [266, 375] width 7 height 7
checkbox input "true"
click at [660, 421] on button "Save" at bounding box center [661, 422] width 31 height 19
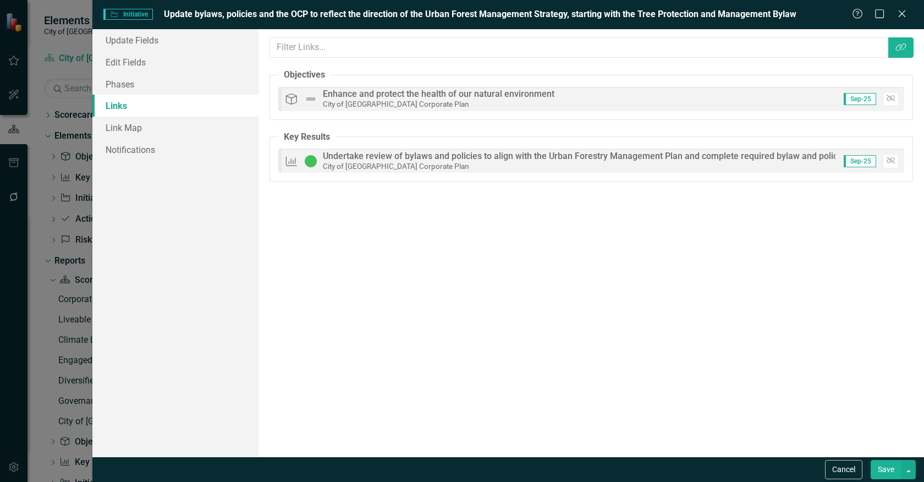
click at [880, 469] on button "Save" at bounding box center [886, 469] width 31 height 19
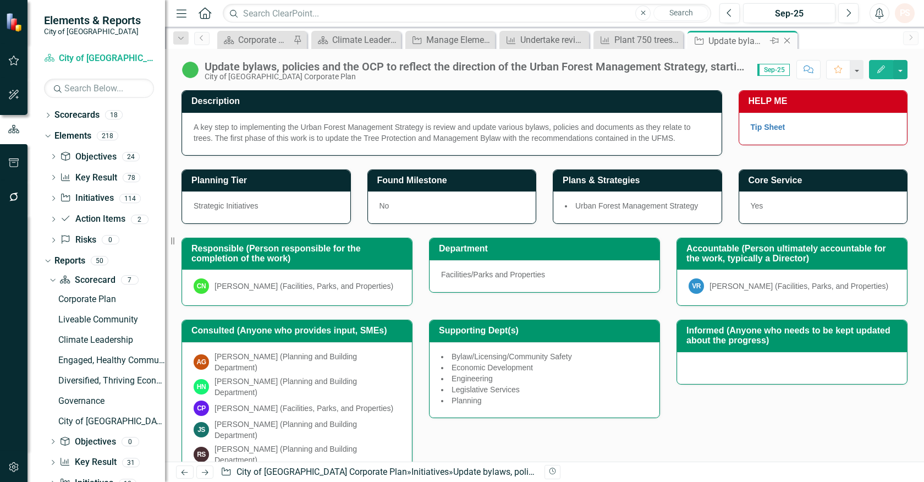
click at [785, 40] on icon "Close" at bounding box center [787, 40] width 11 height 9
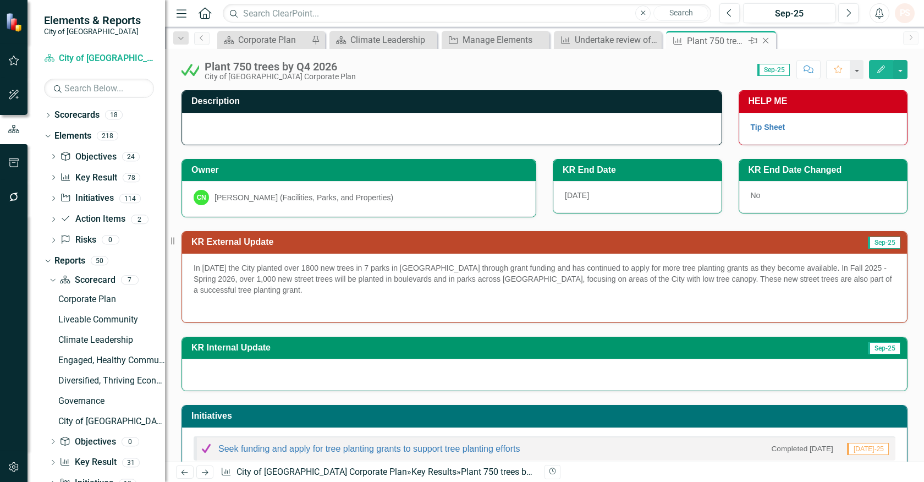
click at [766, 39] on icon "Close" at bounding box center [765, 40] width 11 height 9
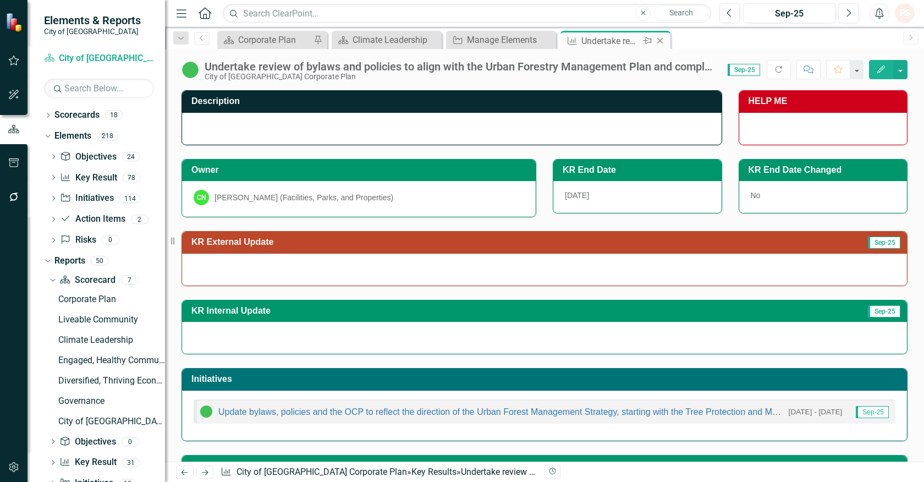
click at [661, 42] on icon "Close" at bounding box center [660, 40] width 11 height 9
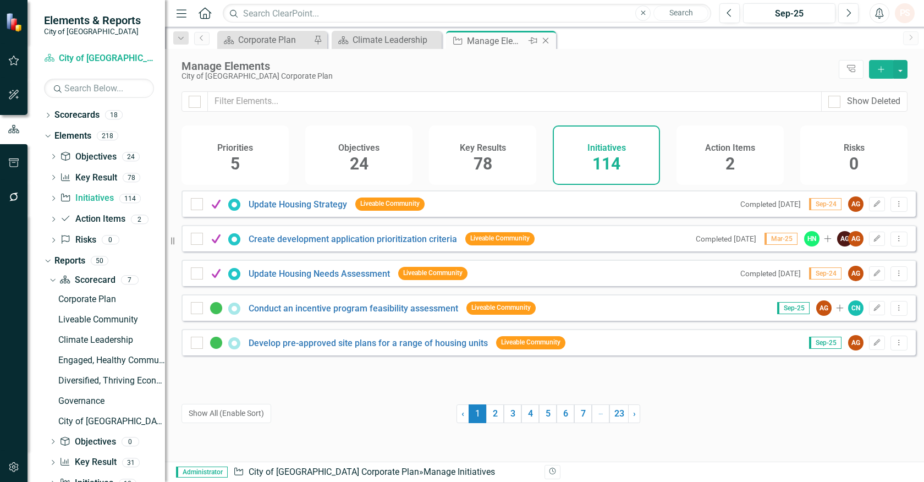
click at [543, 39] on icon "Close" at bounding box center [545, 40] width 11 height 9
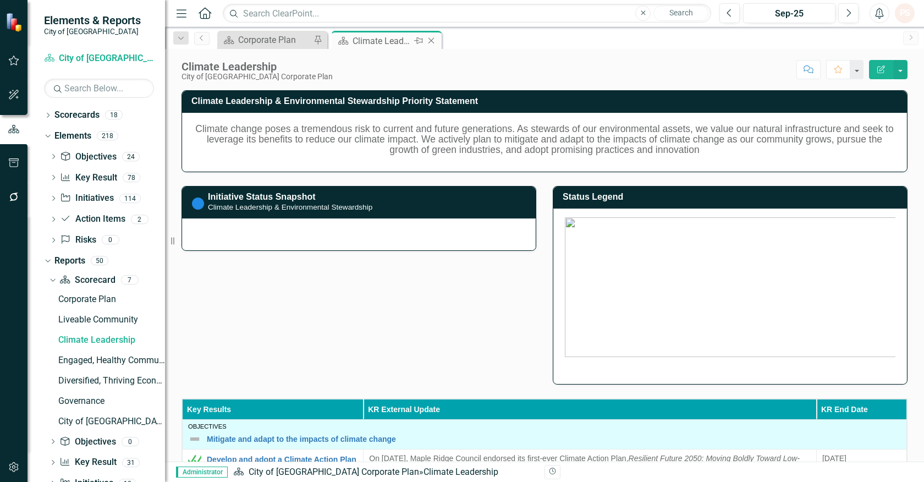
click at [374, 37] on div "Climate Leadership" at bounding box center [382, 41] width 59 height 14
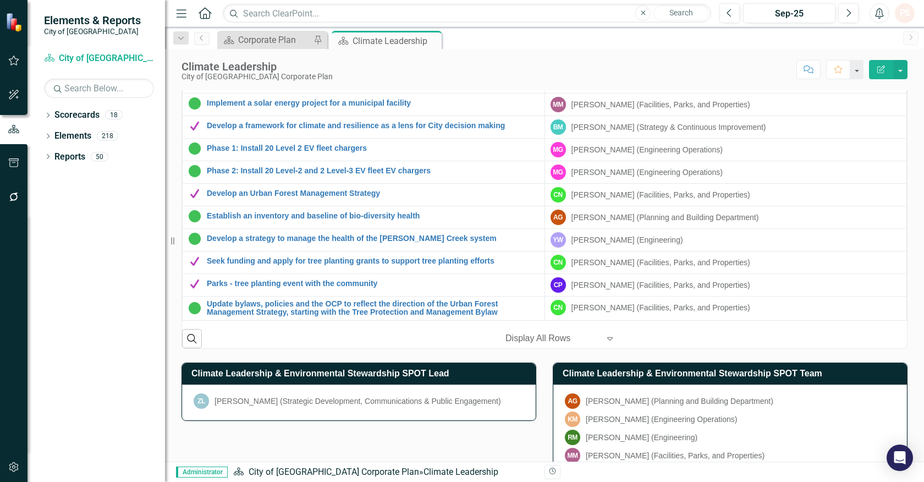
scroll to position [943, 0]
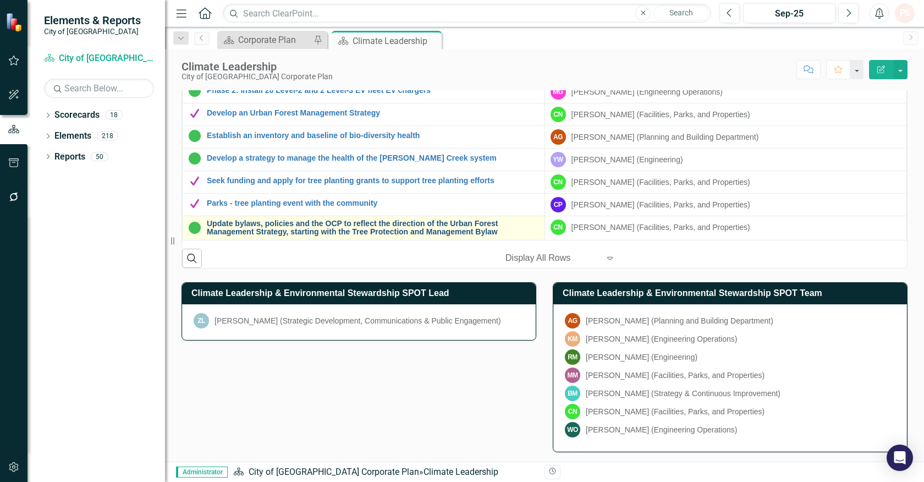
click at [338, 231] on link "Update bylaws, policies and the OCP to reflect the direction of the Urban Fores…" at bounding box center [373, 227] width 332 height 17
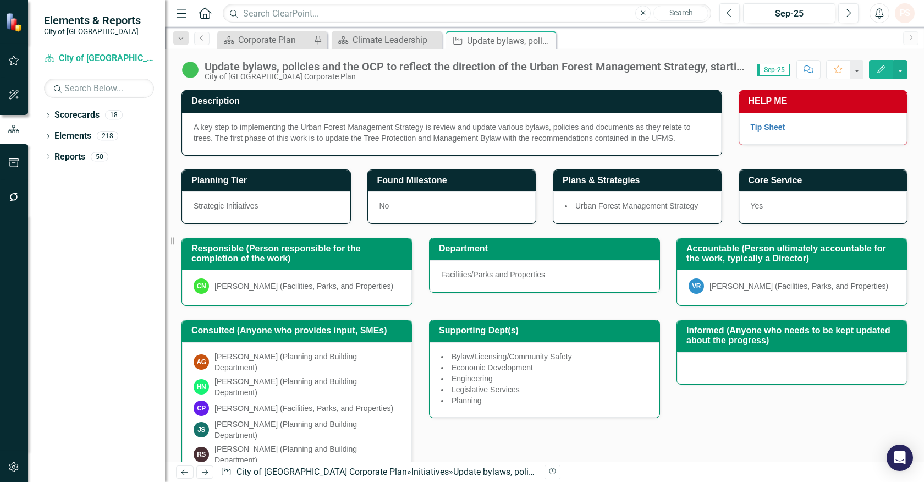
click at [881, 72] on icon "Edit" at bounding box center [881, 69] width 10 height 8
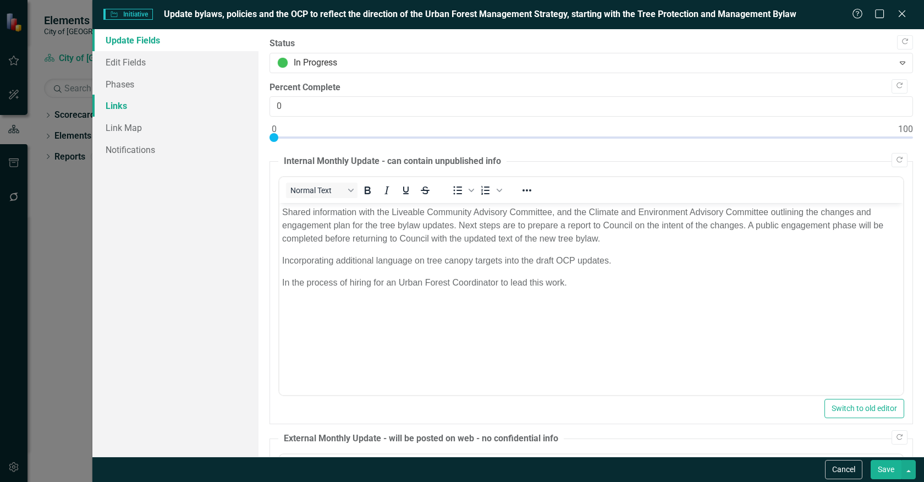
click at [136, 108] on link "Links" at bounding box center [175, 106] width 166 height 22
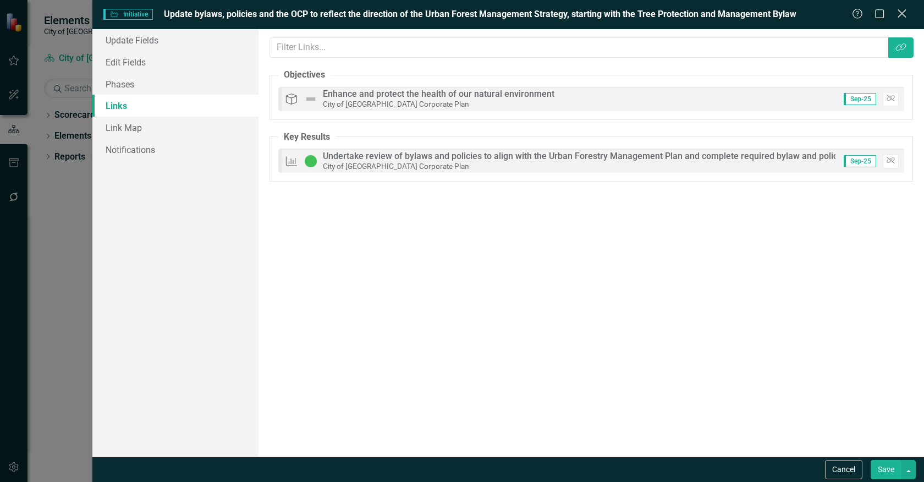
click at [905, 17] on icon "Close" at bounding box center [902, 13] width 14 height 10
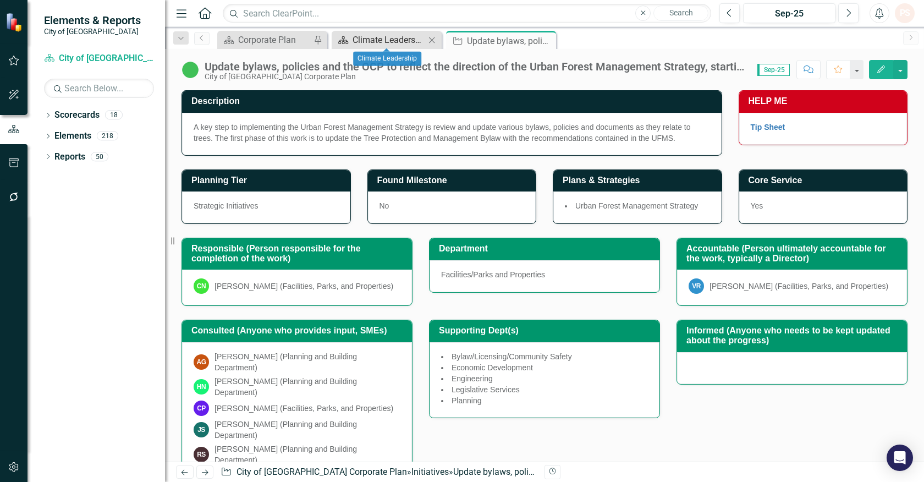
click at [373, 42] on div "Climate Leadership" at bounding box center [389, 40] width 73 height 14
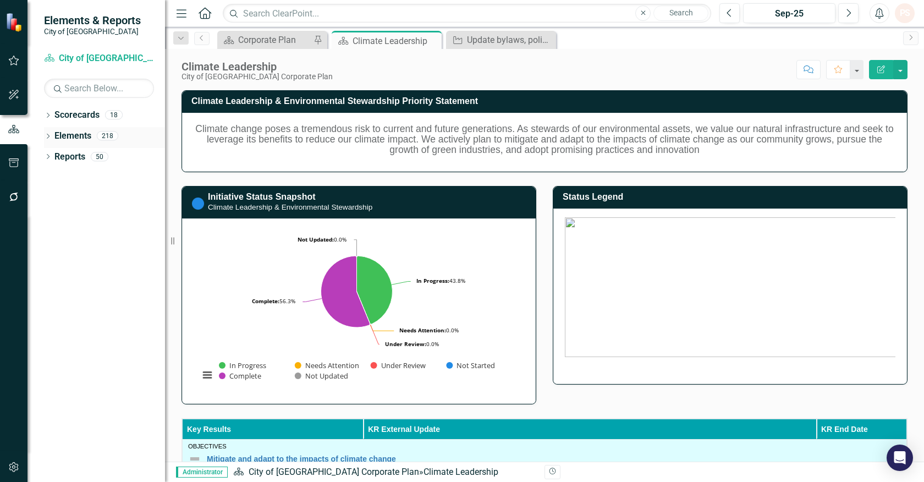
click at [52, 134] on div "Dropdown Elements 218" at bounding box center [104, 137] width 121 height 21
click at [50, 135] on icon "Dropdown" at bounding box center [48, 137] width 8 height 6
click at [87, 177] on link "Key Result Key Result" at bounding box center [88, 178] width 57 height 13
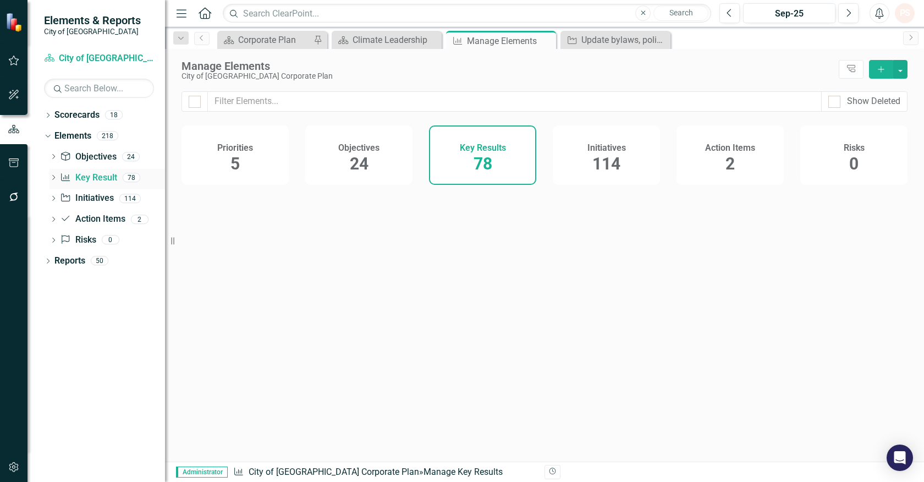
click at [55, 180] on icon "Dropdown" at bounding box center [54, 178] width 8 height 6
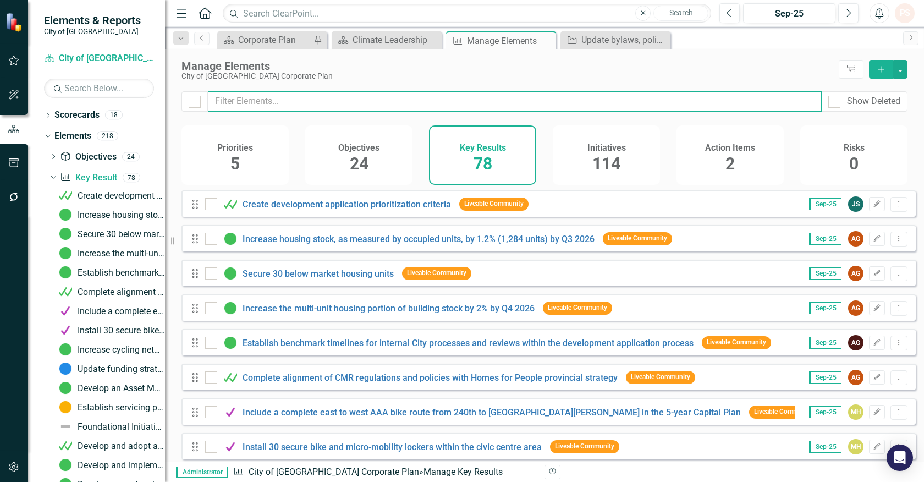
click at [305, 107] on input "text" at bounding box center [515, 101] width 614 height 20
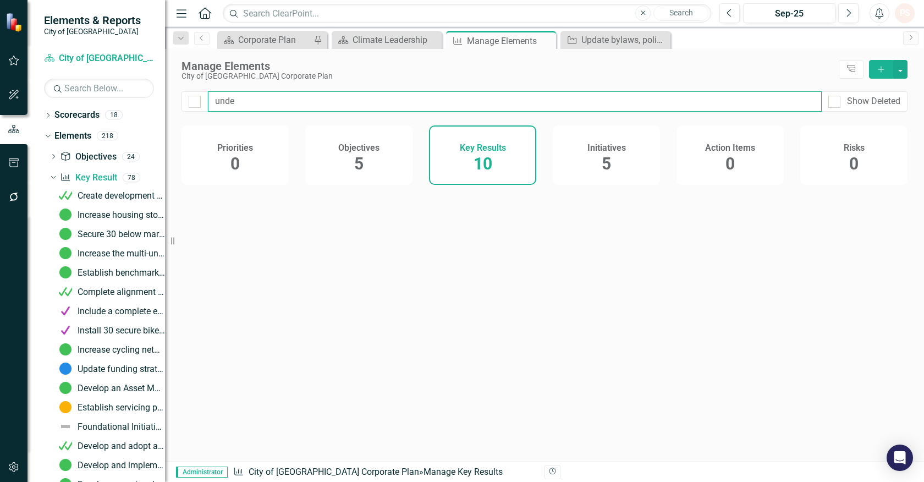
type input "under"
checkbox input "false"
type input "undert"
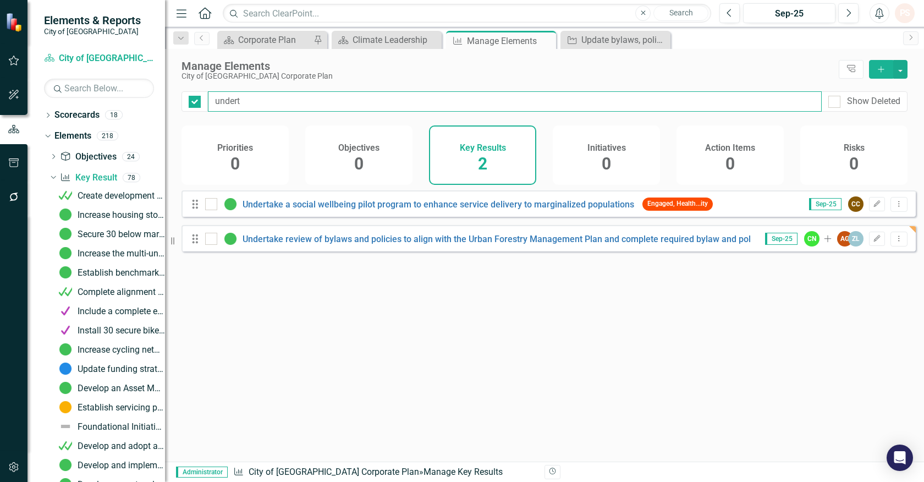
checkbox input "false"
type input "underta"
checkbox input "false"
type input "undertak"
checkbox input "false"
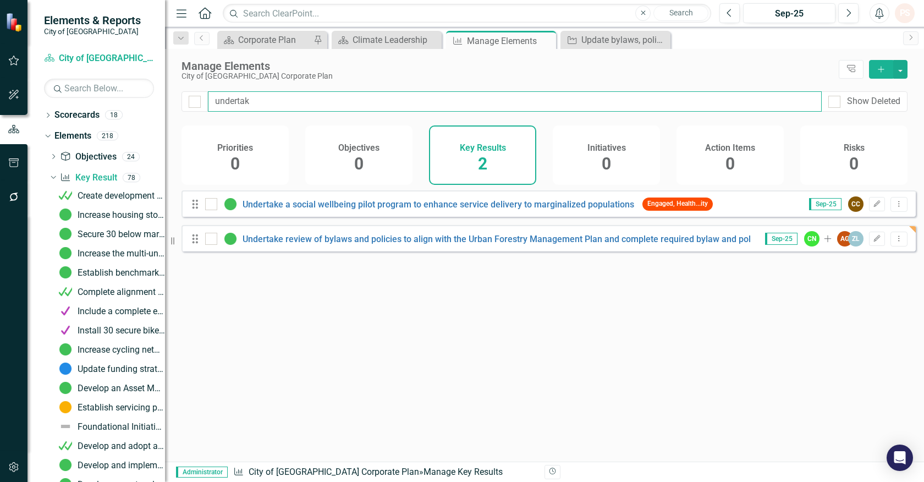
type input "undertake"
checkbox input "false"
type input "undertake"
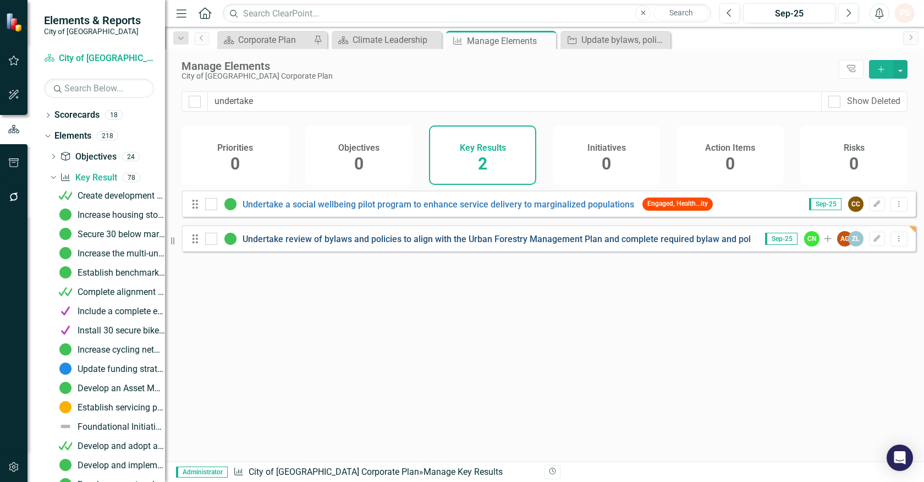
click at [298, 244] on link "Undertake review of bylaws and policies to align with the Urban Forestry Manage…" at bounding box center [539, 239] width 593 height 10
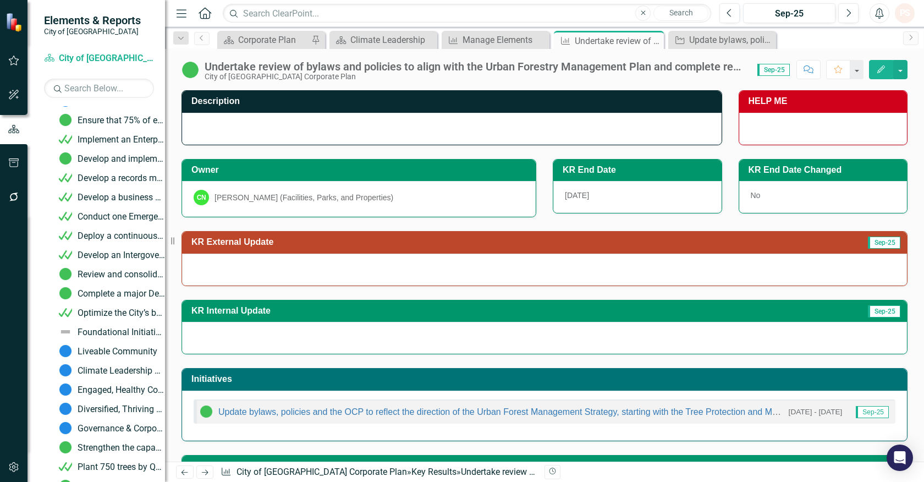
scroll to position [1203, 0]
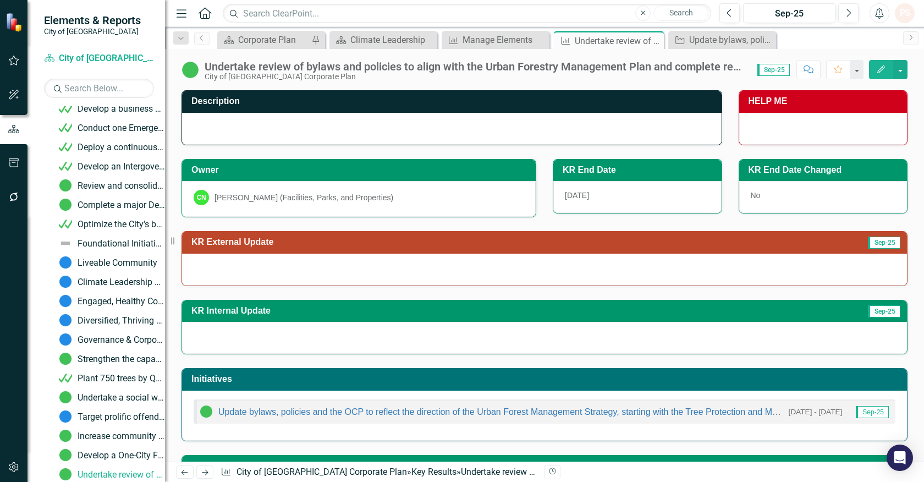
click at [876, 63] on button "Edit" at bounding box center [881, 69] width 24 height 19
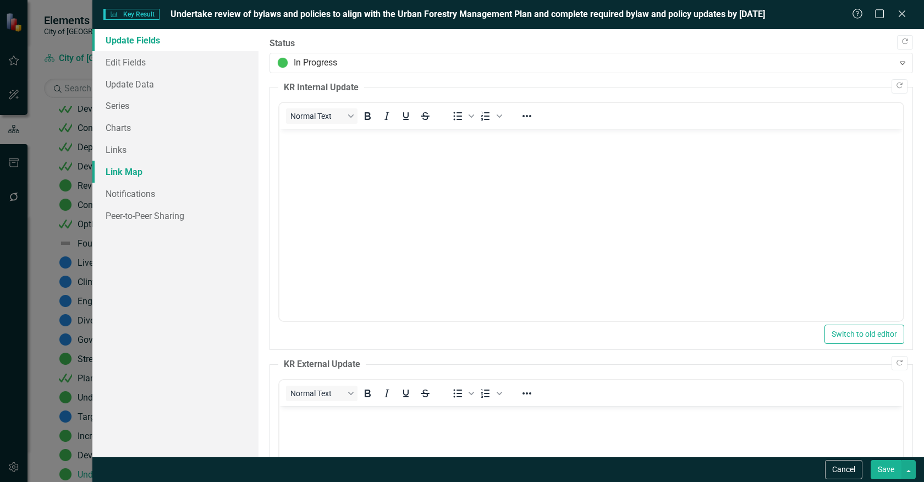
scroll to position [0, 0]
click at [147, 150] on link "Links" at bounding box center [175, 150] width 166 height 22
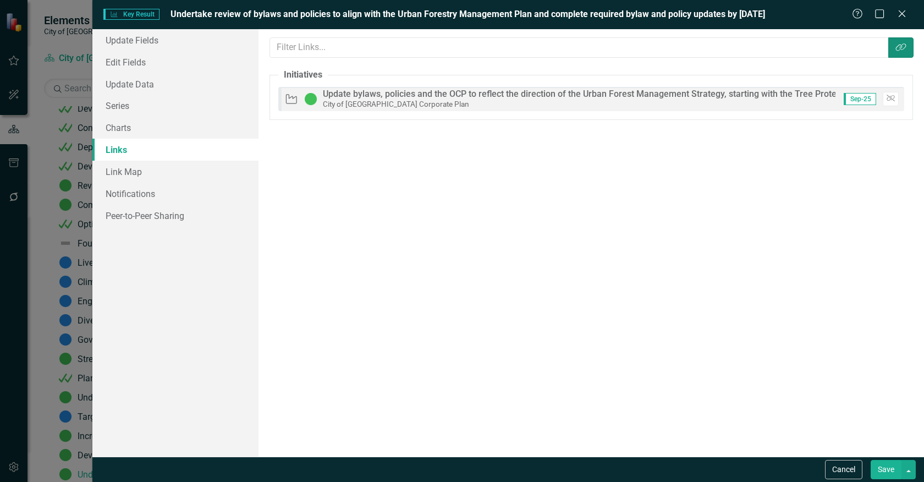
click at [897, 45] on icon "Link Tag" at bounding box center [900, 47] width 11 height 9
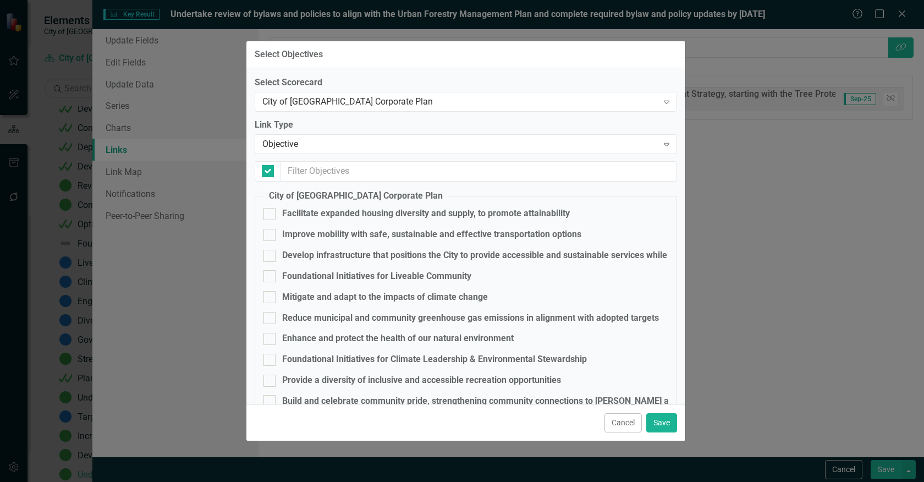
checkbox input "false"
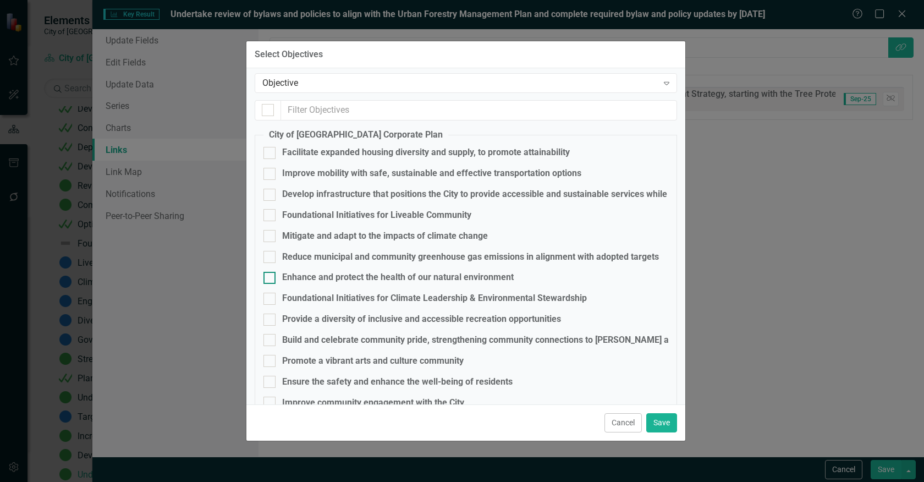
click at [271, 277] on div at bounding box center [269, 278] width 12 height 12
click at [271, 277] on input "Enhance and protect the health of our natural environment" at bounding box center [266, 275] width 7 height 7
checkbox input "true"
click at [658, 421] on button "Save" at bounding box center [661, 422] width 31 height 19
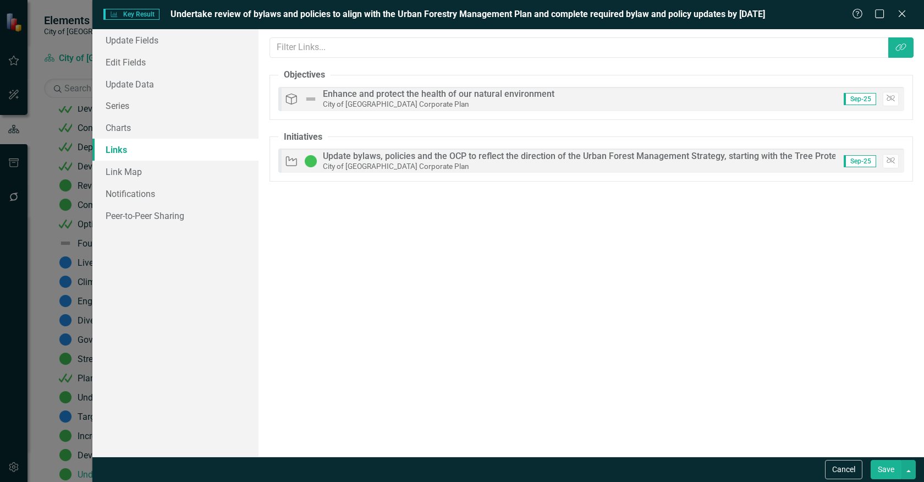
click at [881, 468] on button "Save" at bounding box center [886, 469] width 31 height 19
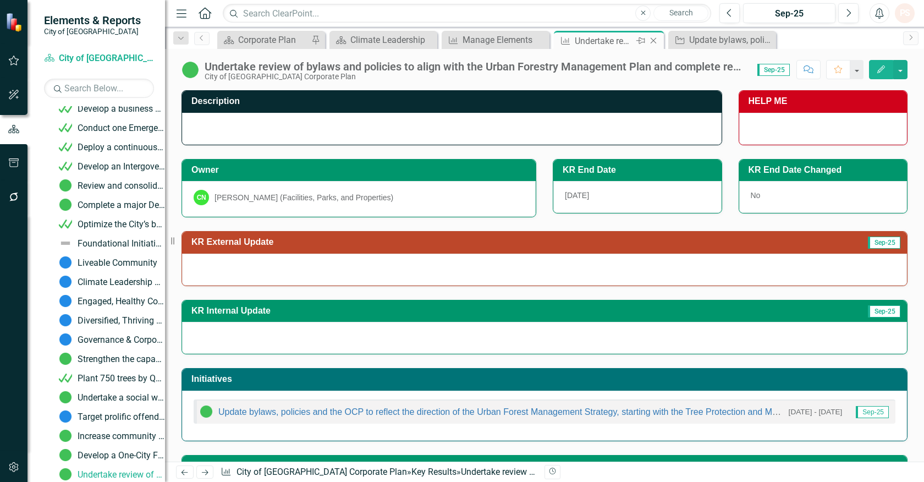
click at [651, 39] on icon "Close" at bounding box center [653, 40] width 11 height 9
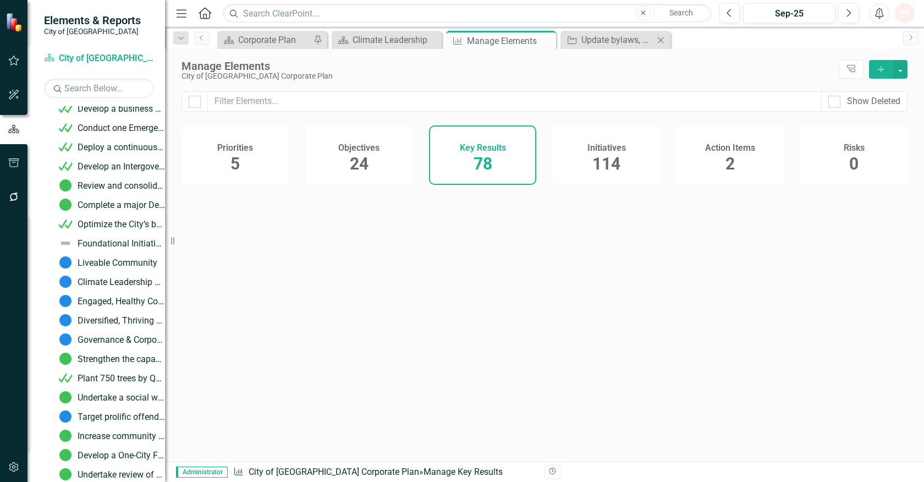
click at [657, 41] on icon "Close" at bounding box center [660, 40] width 11 height 9
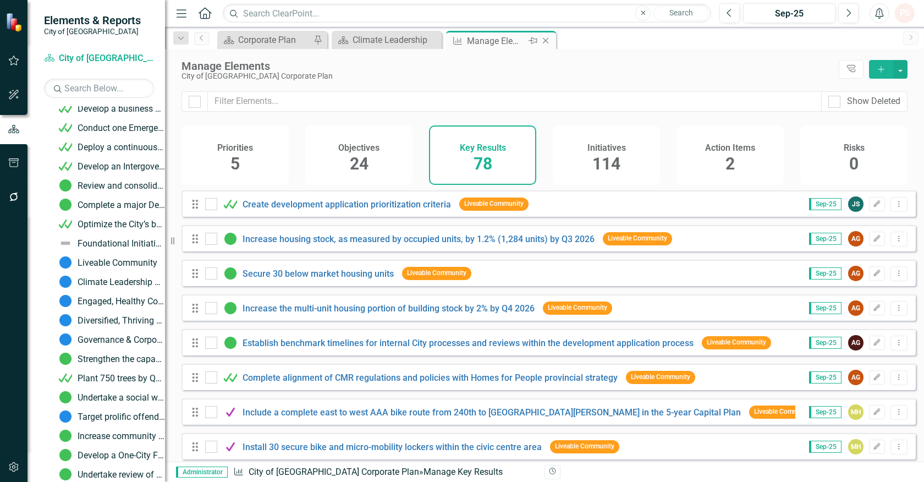
click at [546, 43] on icon "Close" at bounding box center [545, 40] width 11 height 9
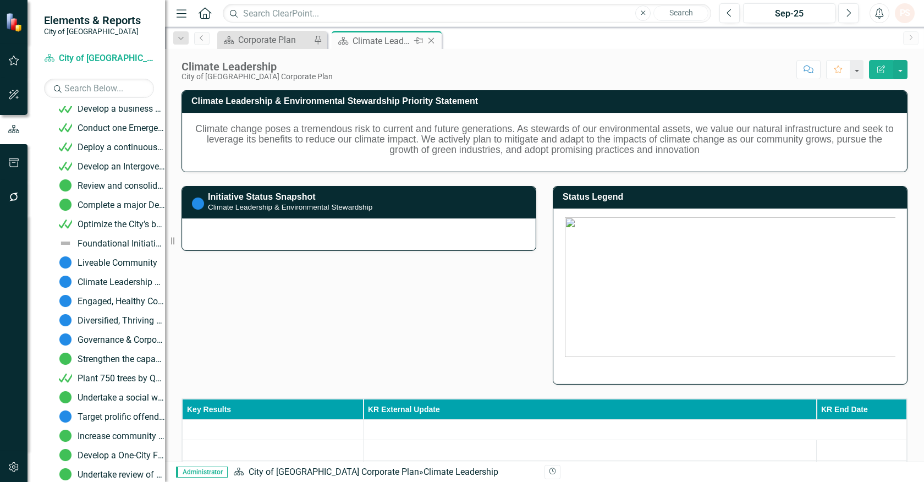
click at [386, 45] on div "Climate Leadership" at bounding box center [382, 41] width 59 height 14
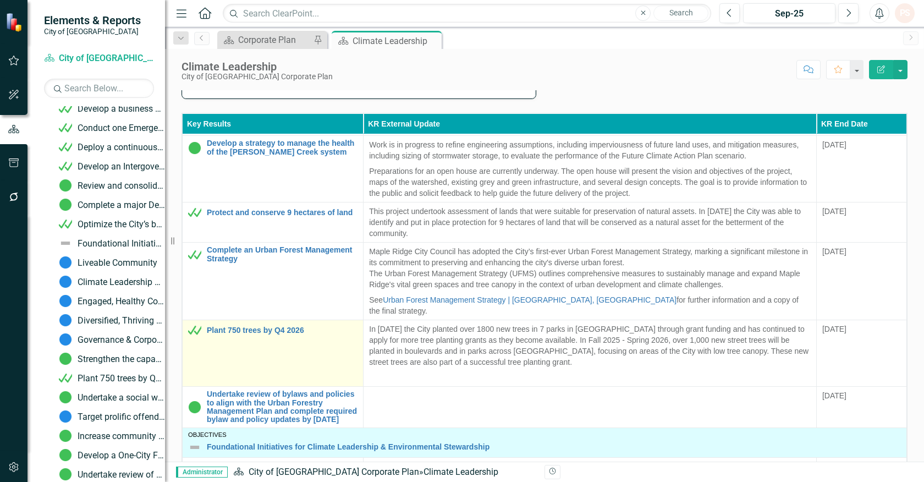
scroll to position [473, 0]
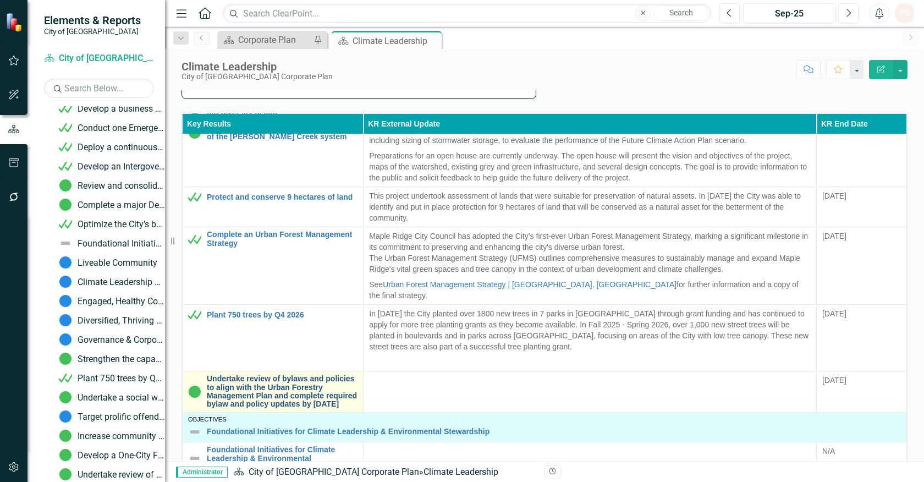
click at [318, 376] on link "Undertake review of bylaws and policies to align with the Urban Forestry Manage…" at bounding box center [282, 392] width 151 height 34
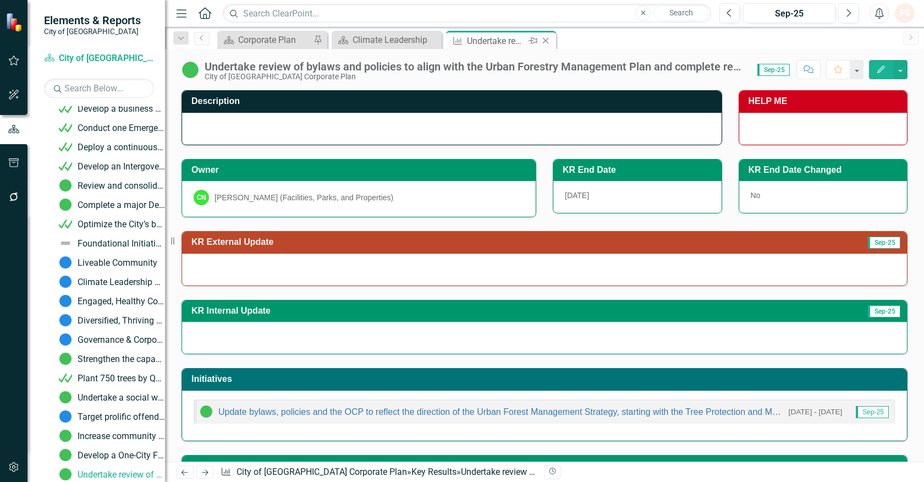
click at [545, 39] on icon "Close" at bounding box center [545, 40] width 11 height 9
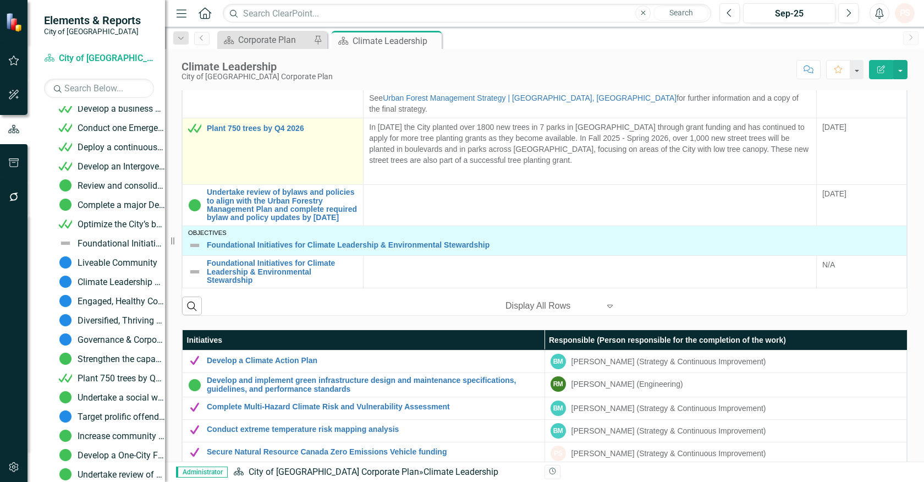
scroll to position [457, 0]
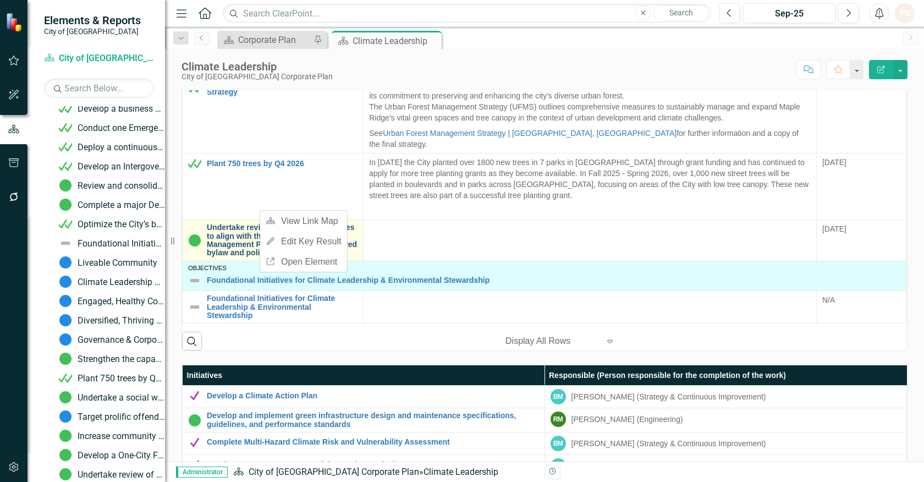
click at [233, 223] on link "Undertake review of bylaws and policies to align with the Urban Forestry Manage…" at bounding box center [282, 240] width 151 height 34
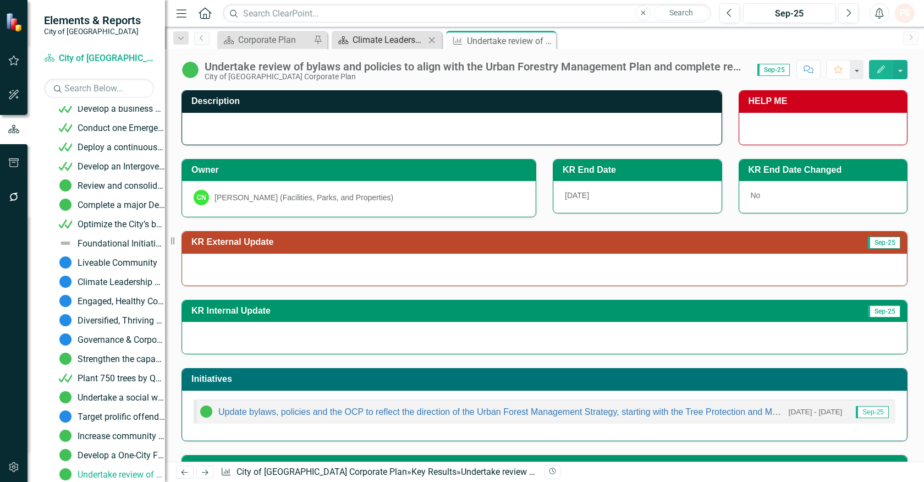
click at [413, 34] on div "Climate Leadership" at bounding box center [389, 40] width 73 height 14
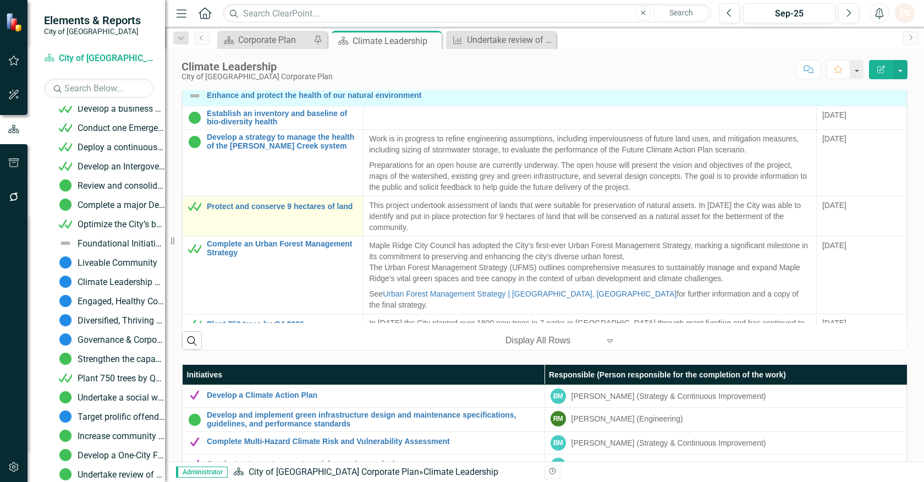
scroll to position [473, 0]
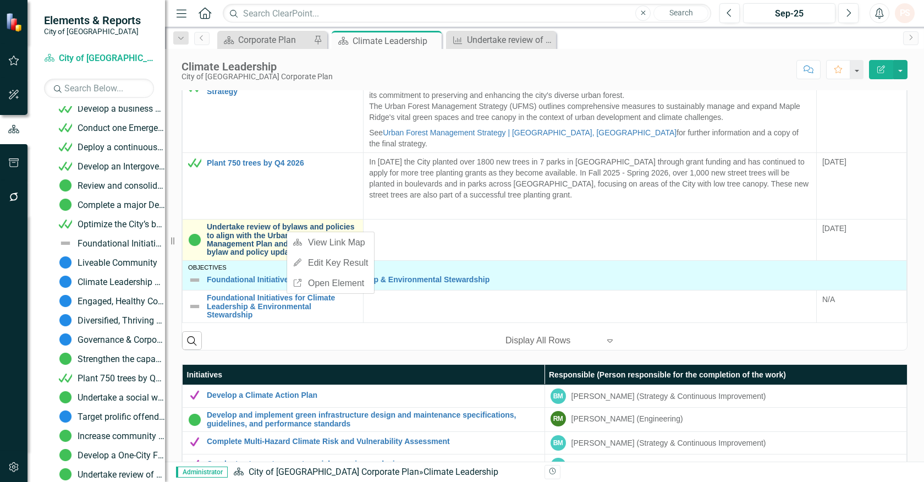
click at [267, 230] on link "Undertake review of bylaws and policies to align with the Urban Forestry Manage…" at bounding box center [282, 240] width 151 height 34
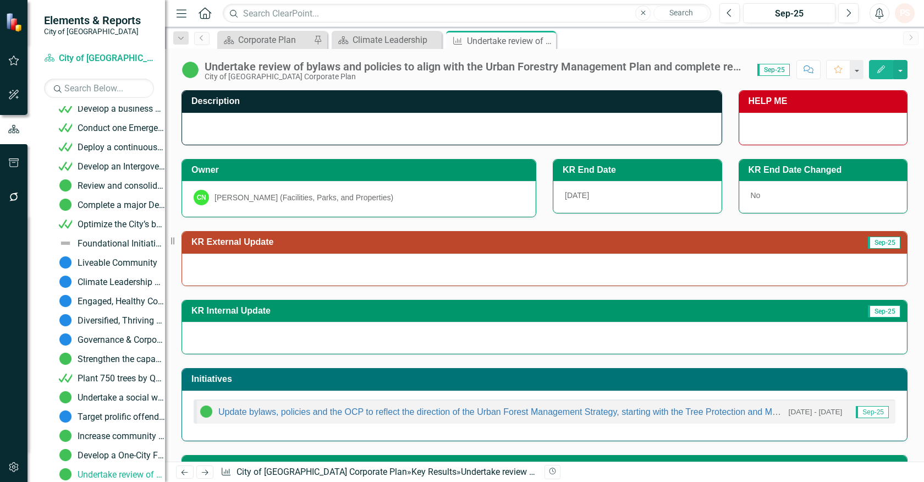
click at [275, 62] on div "Undertake review of bylaws and policies to align with the Urban Forestry Manage…" at bounding box center [476, 67] width 542 height 12
click at [273, 64] on div "Undertake review of bylaws and policies to align with the Urban Forestry Manage…" at bounding box center [476, 67] width 542 height 12
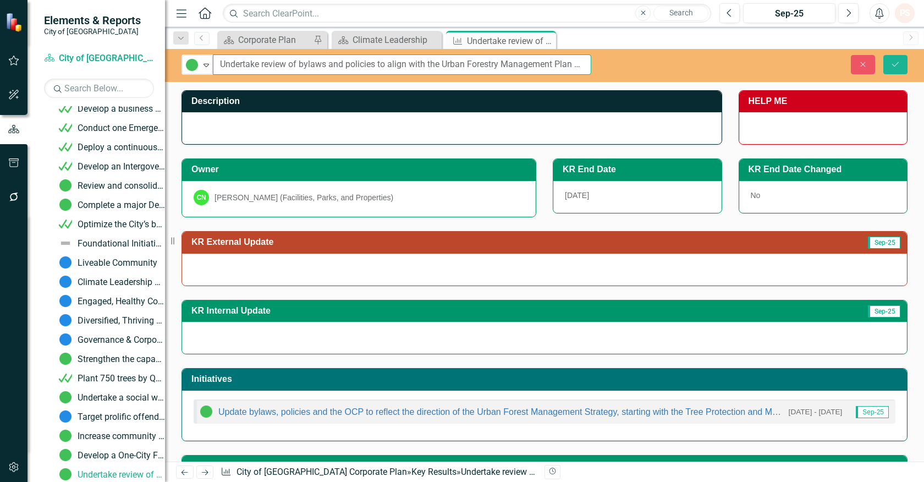
drag, startPoint x: 222, startPoint y: 62, endPoint x: 290, endPoint y: 63, distance: 68.2
click at [290, 63] on input "Undertake review of bylaws and policies to align with the Urban Forestry Manage…" at bounding box center [402, 64] width 378 height 20
click at [355, 63] on input "Complete a review and update of bylaws and policies to align with the Urban For…" at bounding box center [402, 64] width 378 height 20
type input "Complete a review and update of bylaws and policies to align with the Urban For…"
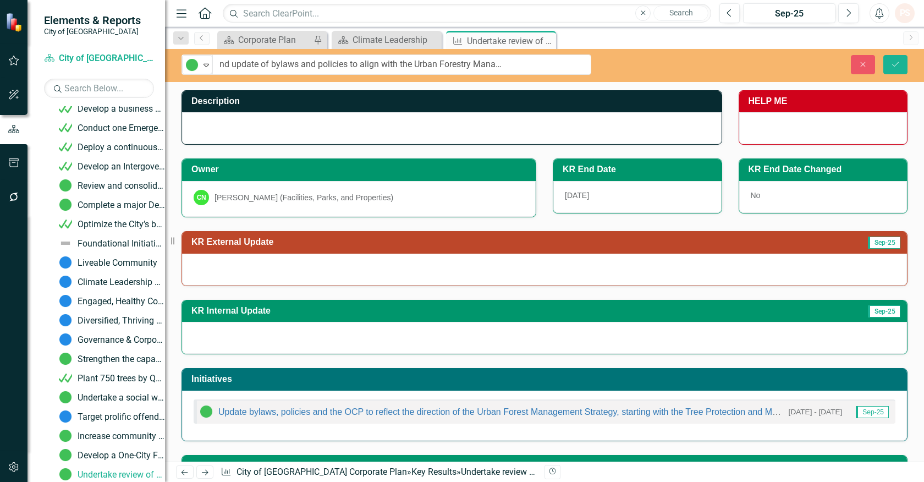
click at [875, 64] on div "Close Save" at bounding box center [766, 64] width 300 height 19
click at [889, 64] on button "Save" at bounding box center [895, 64] width 24 height 19
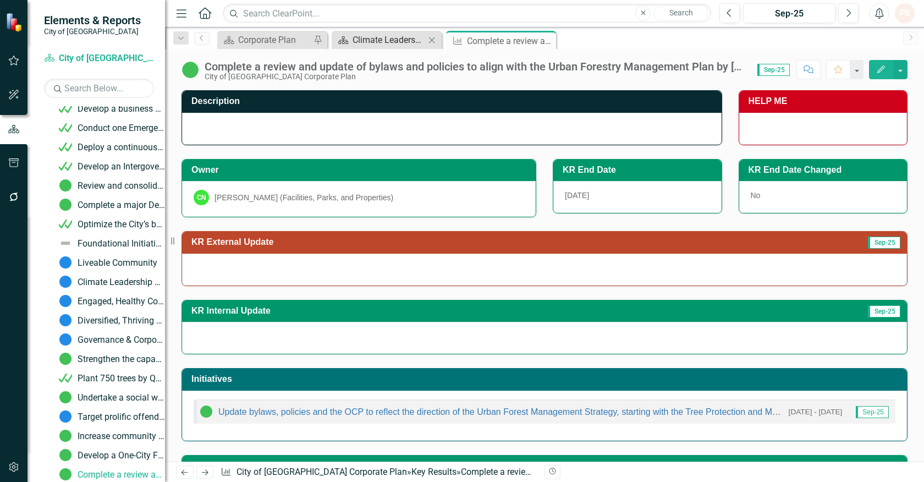
click at [360, 44] on div "Climate Leadership" at bounding box center [389, 40] width 73 height 14
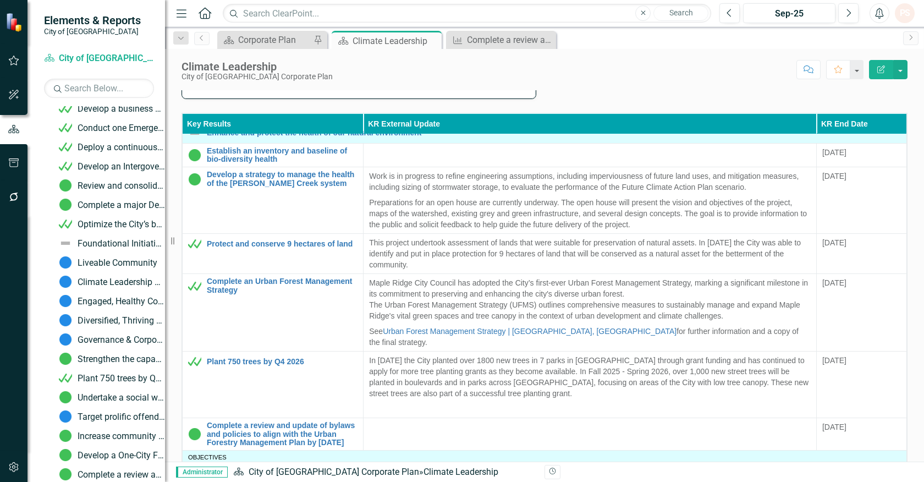
scroll to position [464, 0]
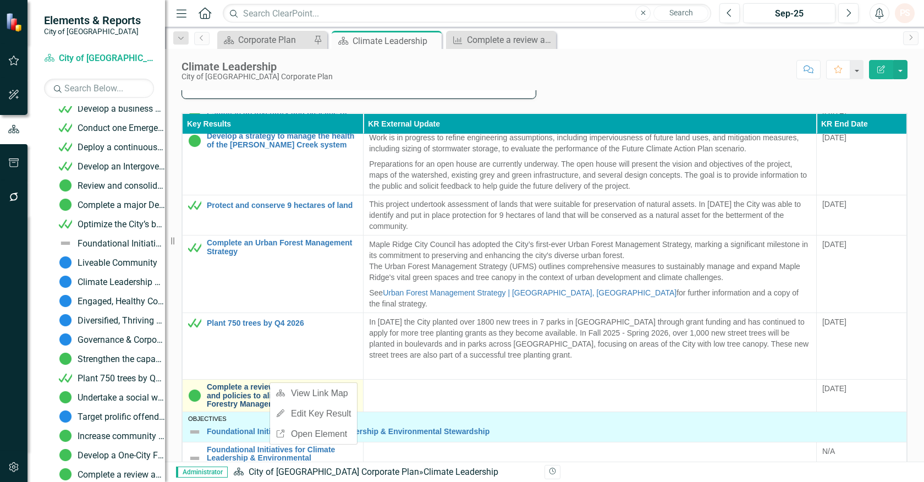
click at [246, 383] on link "Complete a review and update of bylaws and policies to align with the Urban For…" at bounding box center [282, 395] width 151 height 25
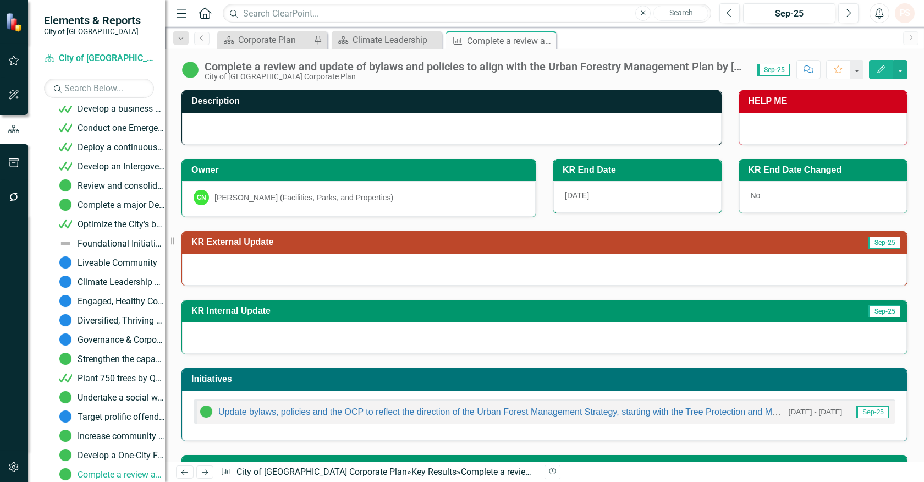
click at [281, 66] on div "Complete a review and update of bylaws and policies to align with the Urban For…" at bounding box center [476, 67] width 542 height 12
click at [619, 66] on div "Complete a review and update of bylaws and policies to align with the Urban For…" at bounding box center [476, 67] width 542 height 12
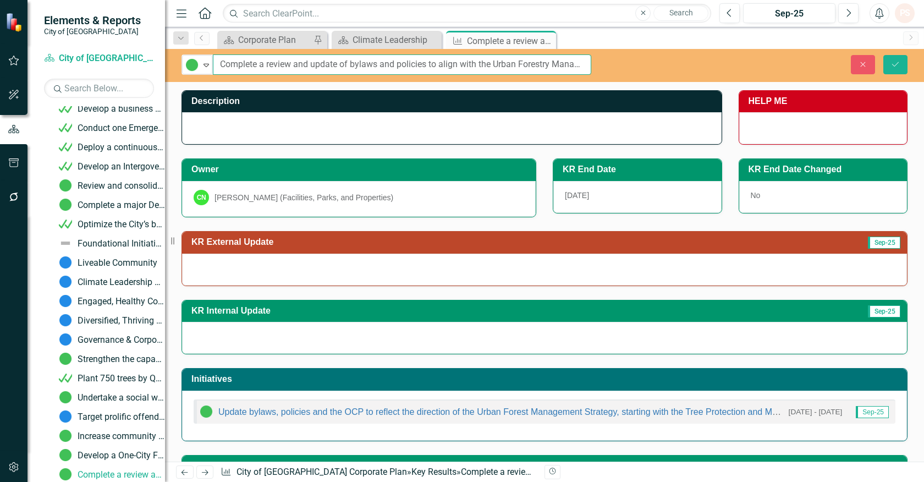
click at [547, 61] on input "Complete a review and update of bylaws and policies to align with the Urban For…" at bounding box center [402, 64] width 378 height 20
drag, startPoint x: 490, startPoint y: 66, endPoint x: 598, endPoint y: 41, distance: 110.7
click at [492, 65] on input "Complete a review and update of bylaws and policies to align with the Urban For…" at bounding box center [402, 64] width 378 height 20
type input "Complete a review and update of bylaws and policies to align with the Urban For…"
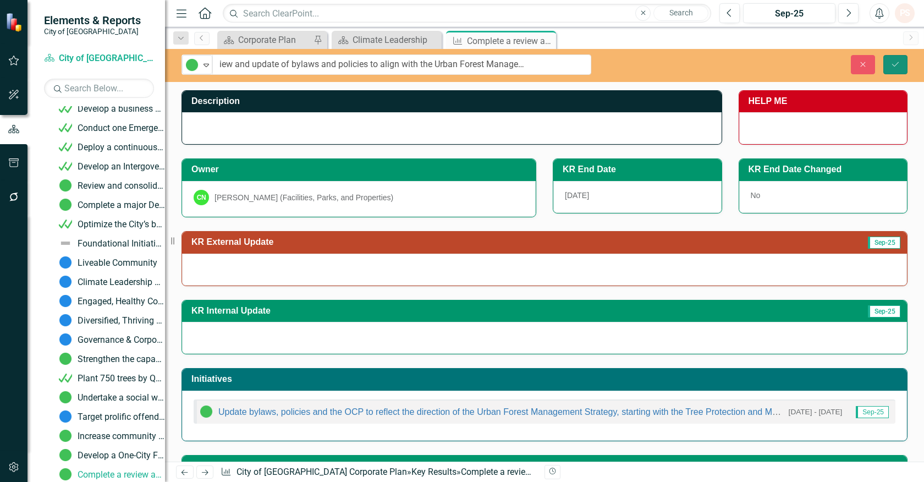
click at [893, 57] on button "Save" at bounding box center [895, 64] width 24 height 19
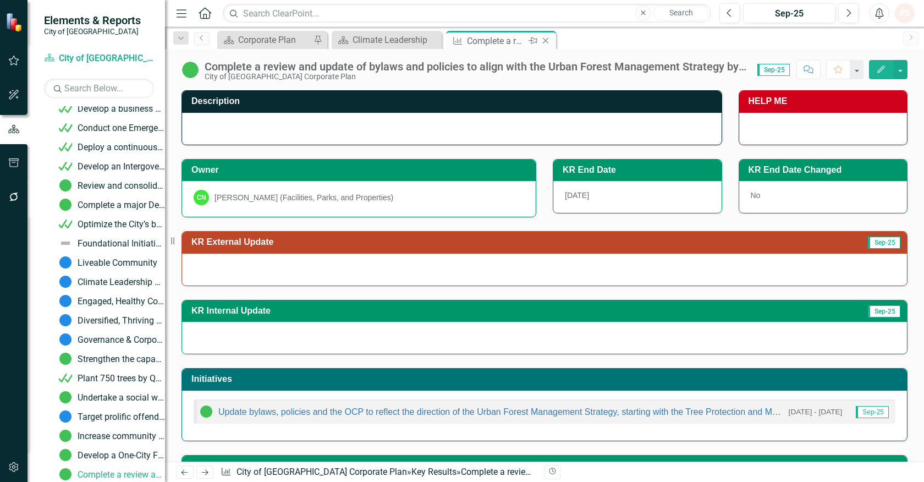
click at [546, 40] on icon "Close" at bounding box center [545, 40] width 11 height 9
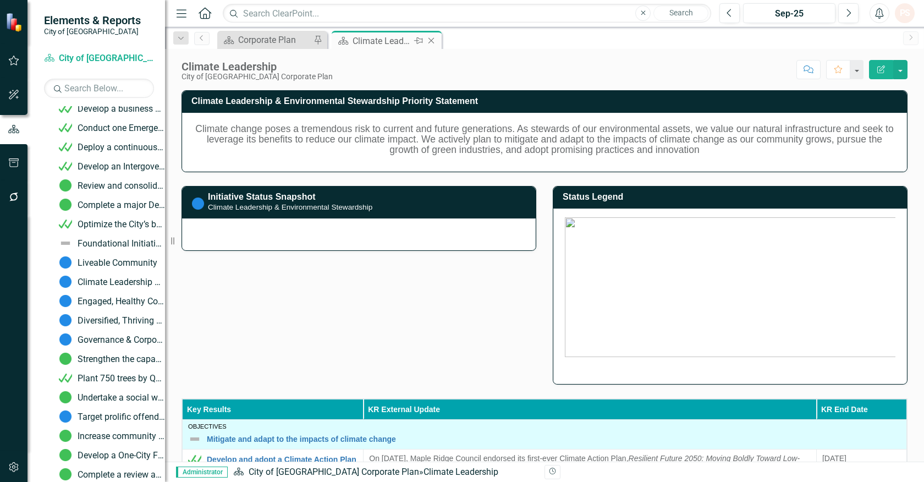
click at [432, 42] on icon at bounding box center [431, 41] width 6 height 6
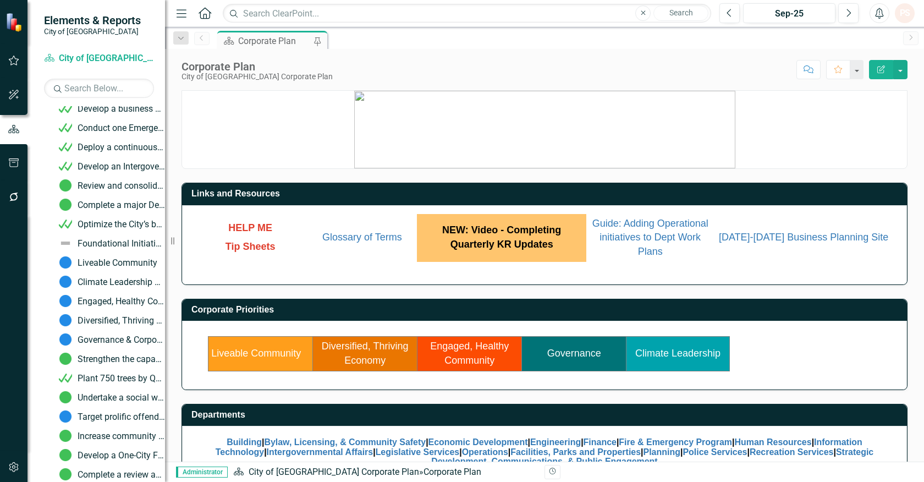
drag, startPoint x: 168, startPoint y: 276, endPoint x: 29, endPoint y: 272, distance: 139.2
click at [29, 272] on div "Elements & Reports City of Maple Ridge Scorecard City of Maple Ridge Corporate …" at bounding box center [82, 241] width 165 height 482
click at [83, 61] on link "Scorecard City of Maple Ridge Corporate Plan" at bounding box center [99, 58] width 110 height 13
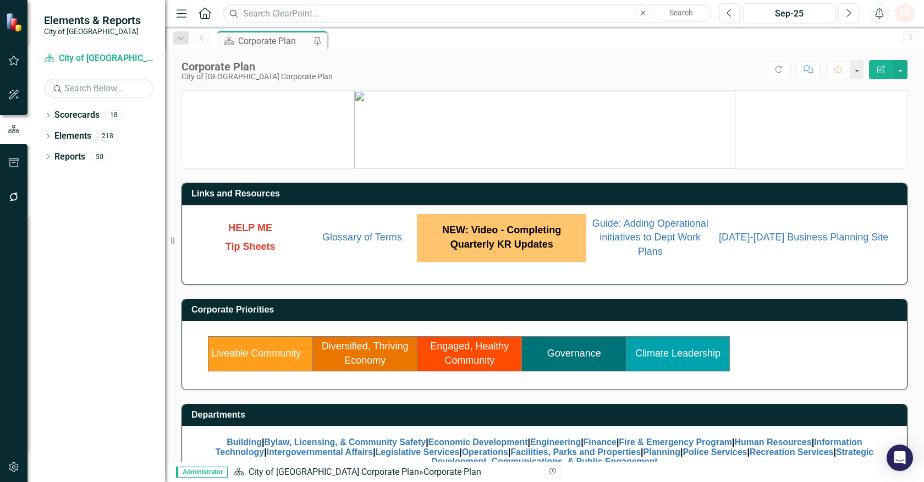
click at [671, 354] on link "Climate Leadership" at bounding box center [677, 353] width 85 height 11
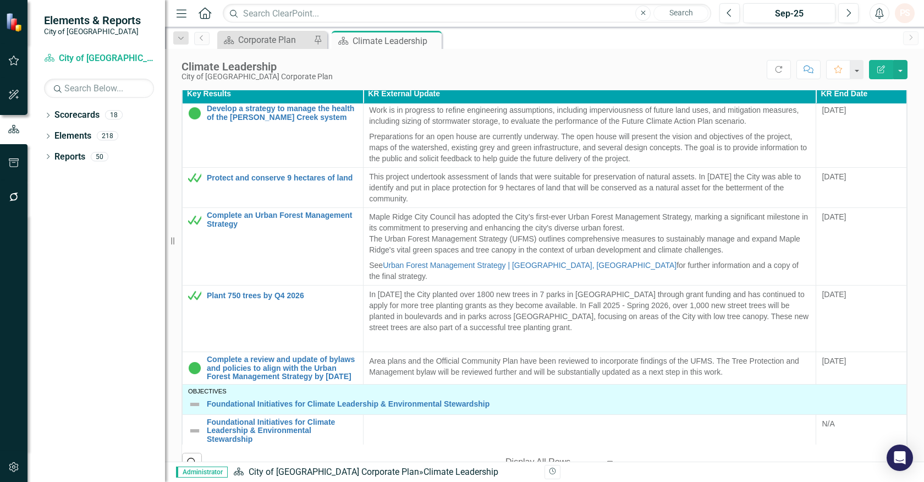
scroll to position [366, 0]
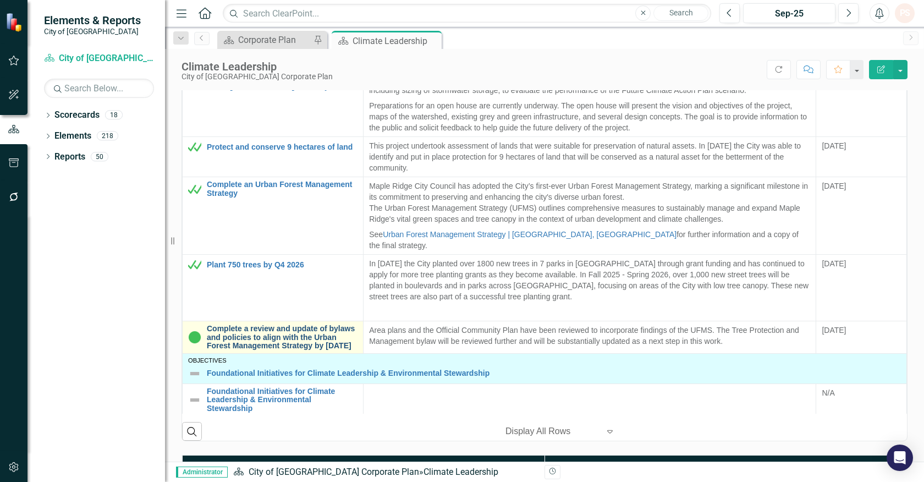
click at [305, 329] on link "Complete a review and update of bylaws and policies to align with the Urban For…" at bounding box center [282, 337] width 151 height 25
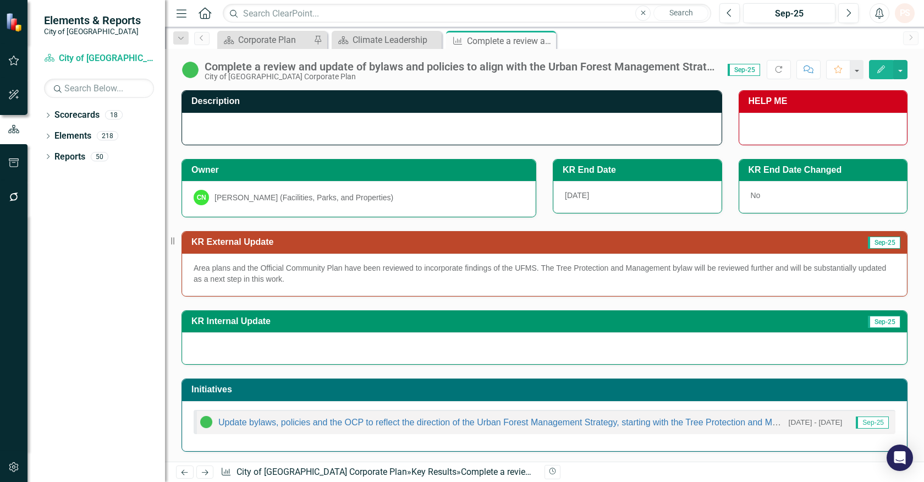
scroll to position [89, 0]
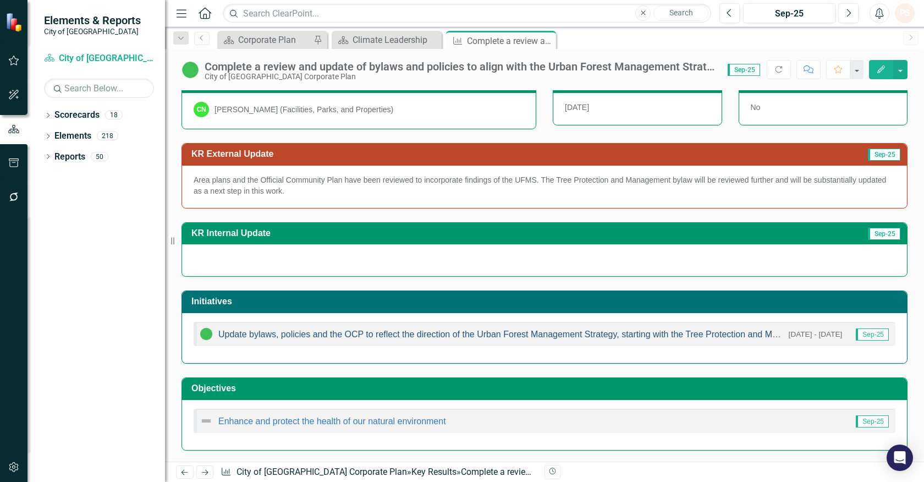
click at [306, 330] on link "Update bylaws, policies and the OCP to reflect the direction of the Urban Fores…" at bounding box center [530, 333] width 624 height 9
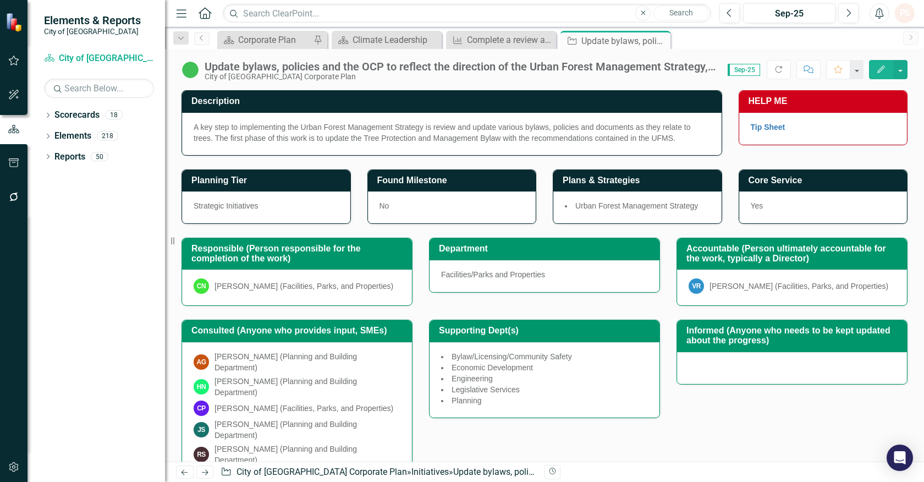
drag, startPoint x: 662, startPoint y: 37, endPoint x: 656, endPoint y: 42, distance: 8.6
click at [0, 0] on icon "Close" at bounding box center [0, 0] width 0 height 0
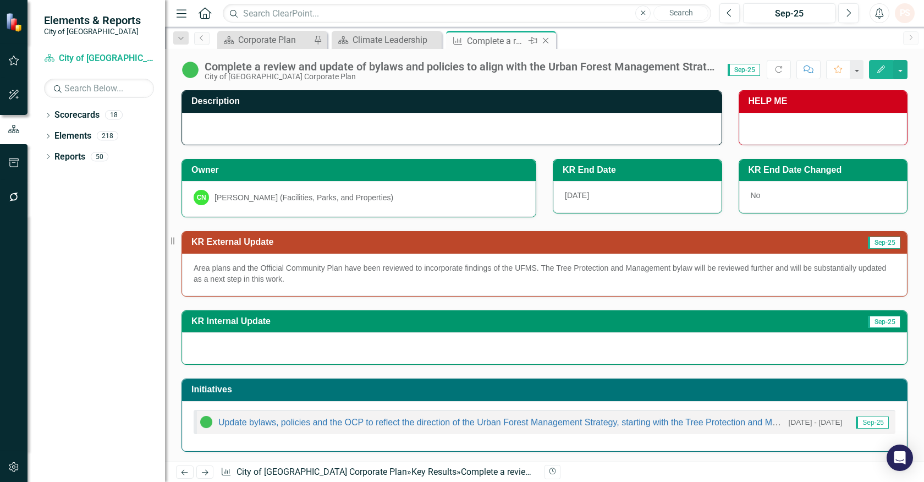
click at [550, 37] on icon "Close" at bounding box center [545, 40] width 11 height 9
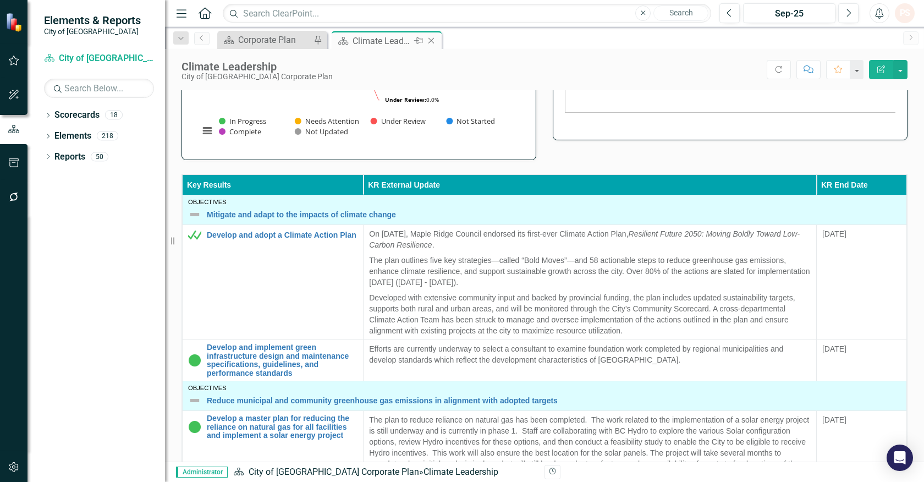
click at [431, 41] on icon "Close" at bounding box center [431, 40] width 11 height 9
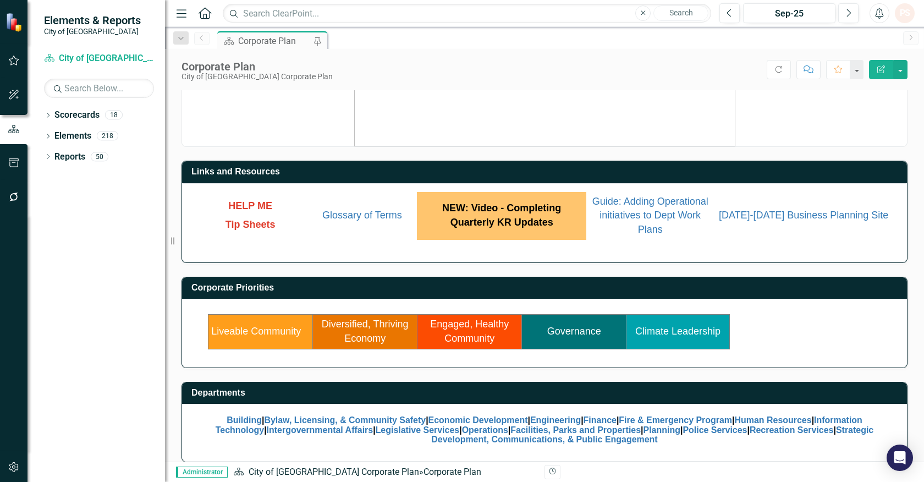
scroll to position [33, 0]
